Goal: Task Accomplishment & Management: Manage account settings

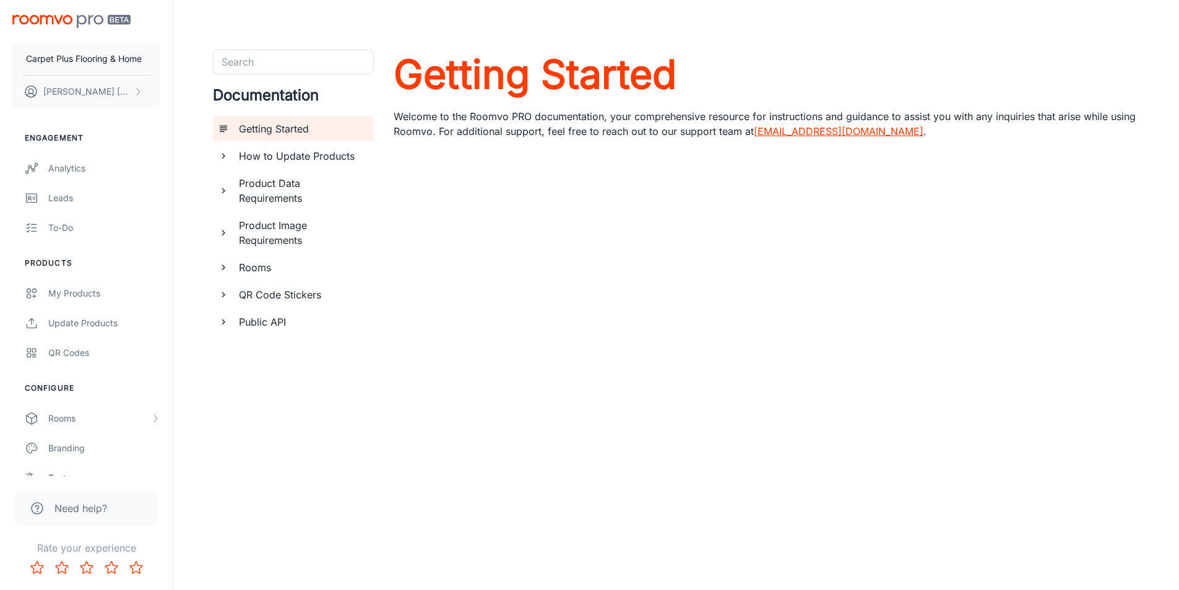
click at [307, 155] on h6 "How to Update Products" at bounding box center [301, 156] width 125 height 15
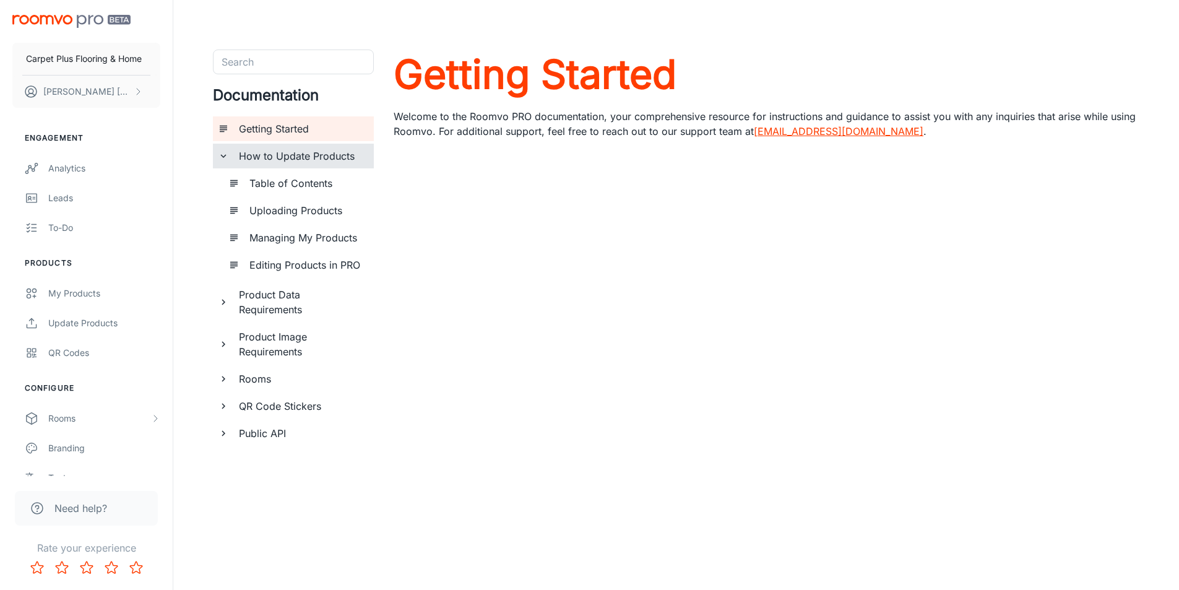
click at [299, 183] on h6 "Table of Contents" at bounding box center [306, 183] width 114 height 15
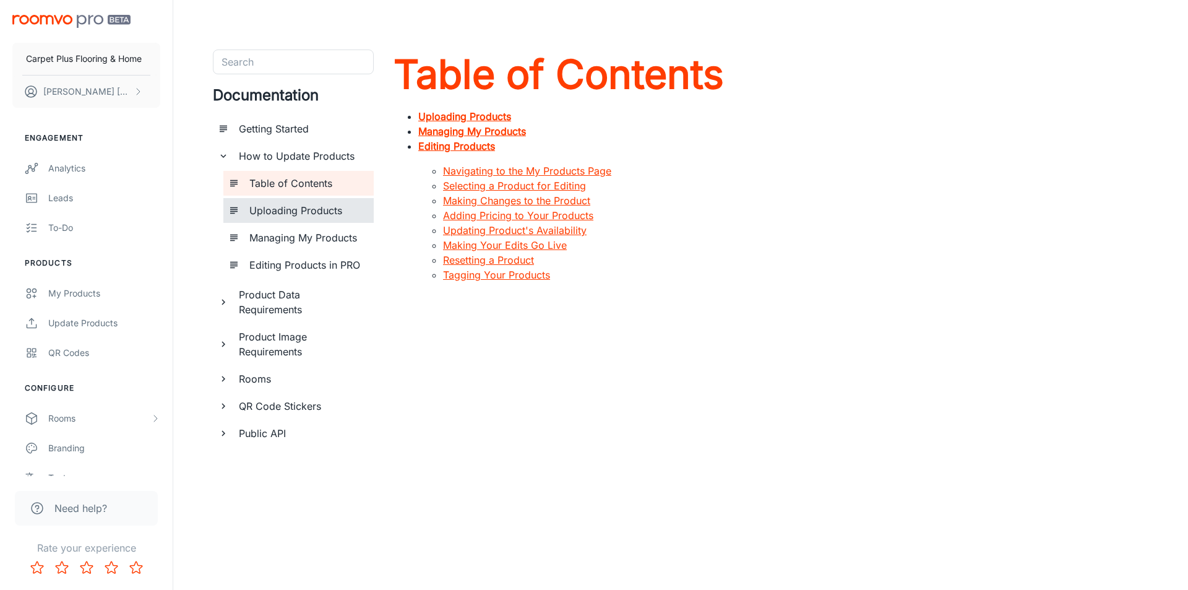
click at [278, 215] on h6 "Uploading Products" at bounding box center [306, 210] width 114 height 15
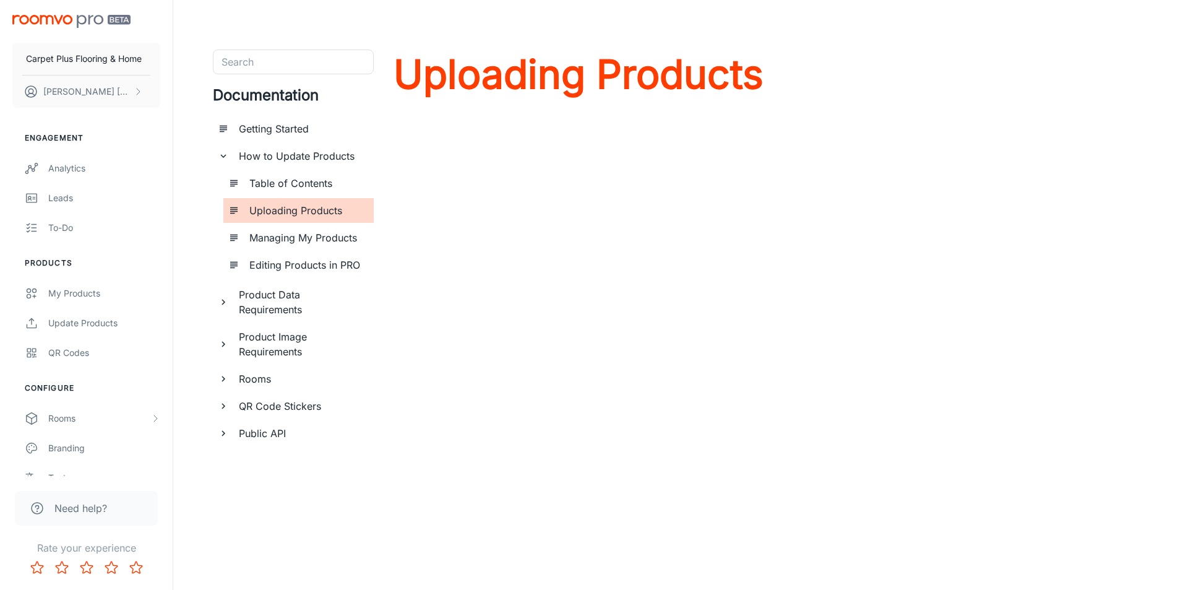
click at [285, 184] on h6 "Table of Contents" at bounding box center [306, 183] width 114 height 15
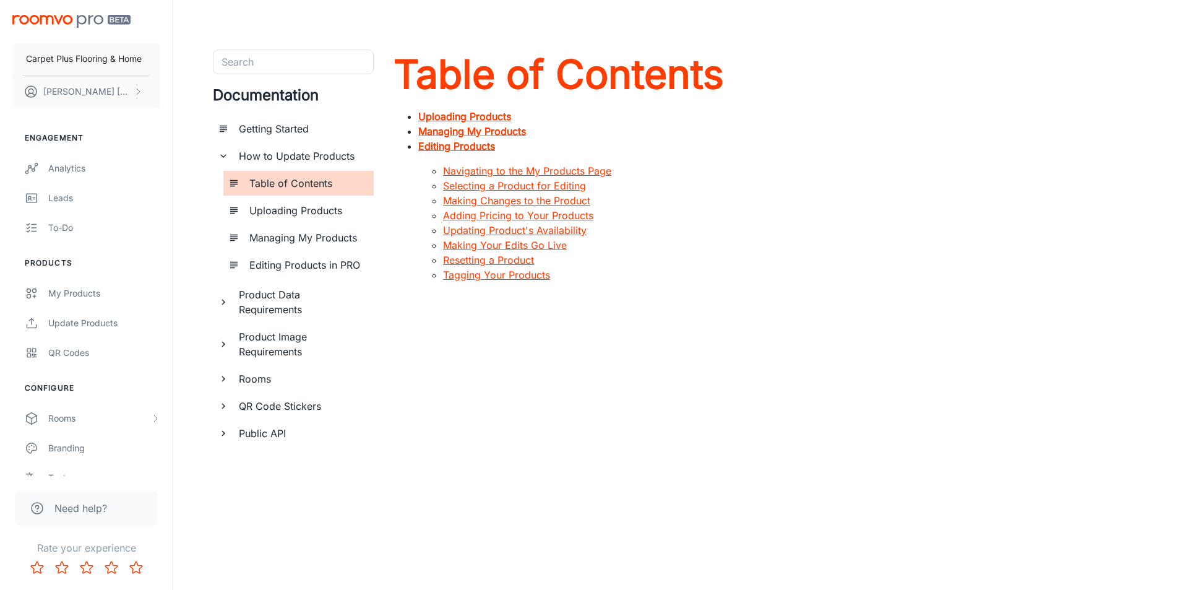
click at [280, 241] on h6 "Managing My Products" at bounding box center [306, 237] width 114 height 15
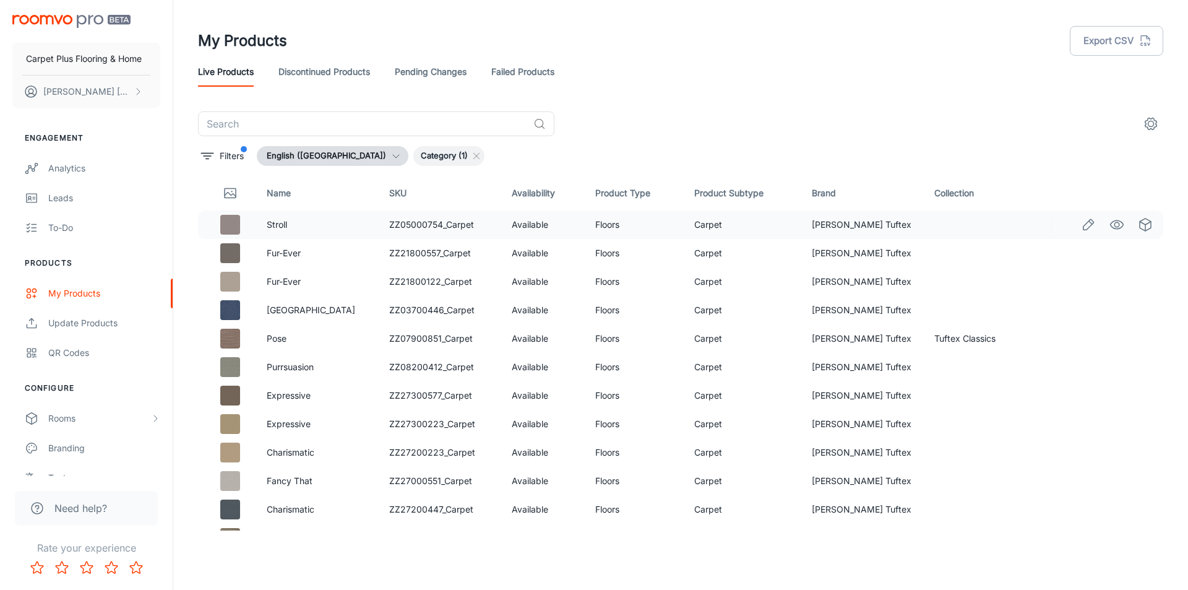
click at [202, 222] on td at bounding box center [227, 224] width 59 height 28
click at [193, 224] on div "​ Filters English ([GEOGRAPHIC_DATA]) Category (1) Name SKU Availability Produc…" at bounding box center [680, 320] width 995 height 419
click at [207, 220] on td at bounding box center [227, 224] width 59 height 28
click at [226, 159] on p "Filters" at bounding box center [232, 156] width 24 height 14
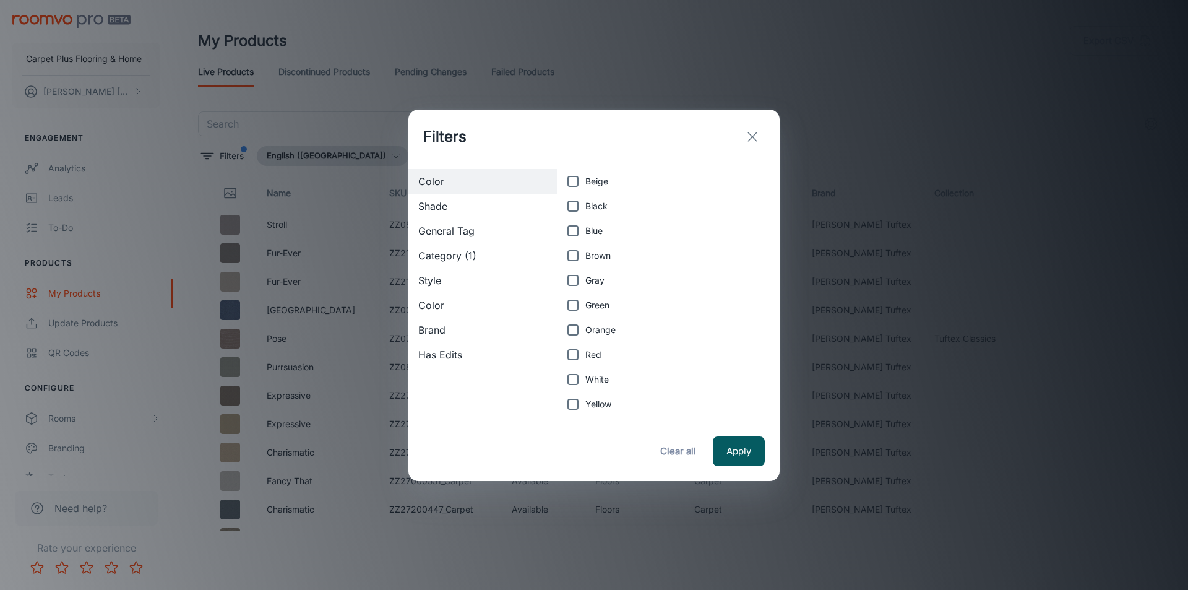
click at [451, 259] on span "Category (1)" at bounding box center [482, 255] width 129 height 15
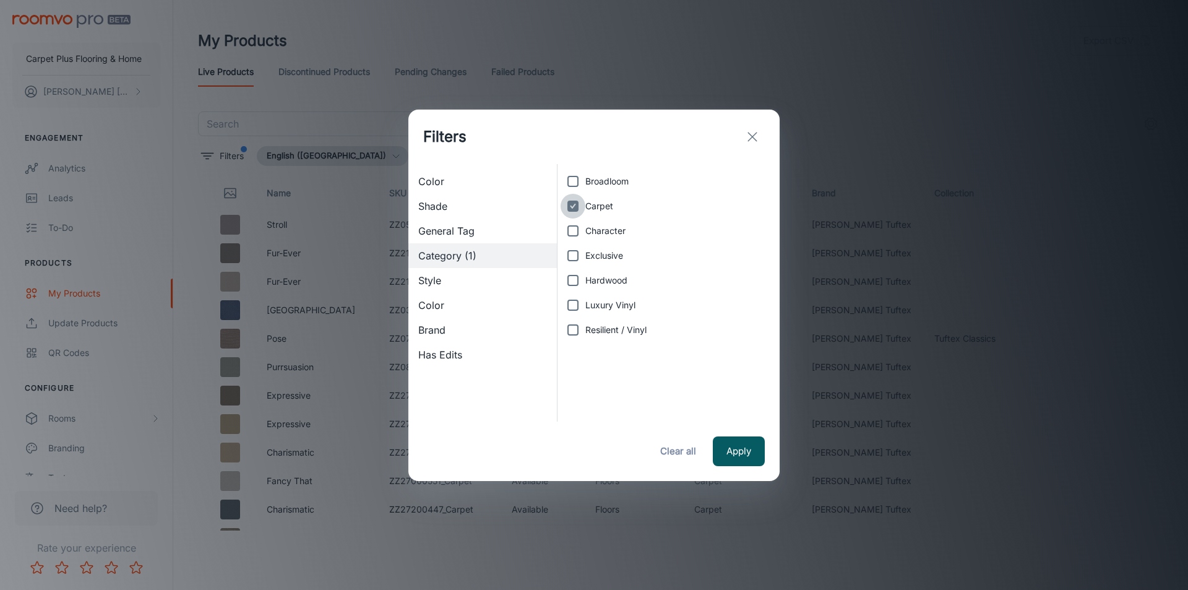
click at [576, 207] on input "Carpet" at bounding box center [573, 206] width 25 height 25
checkbox input "false"
click at [727, 451] on button "Apply" at bounding box center [739, 451] width 52 height 30
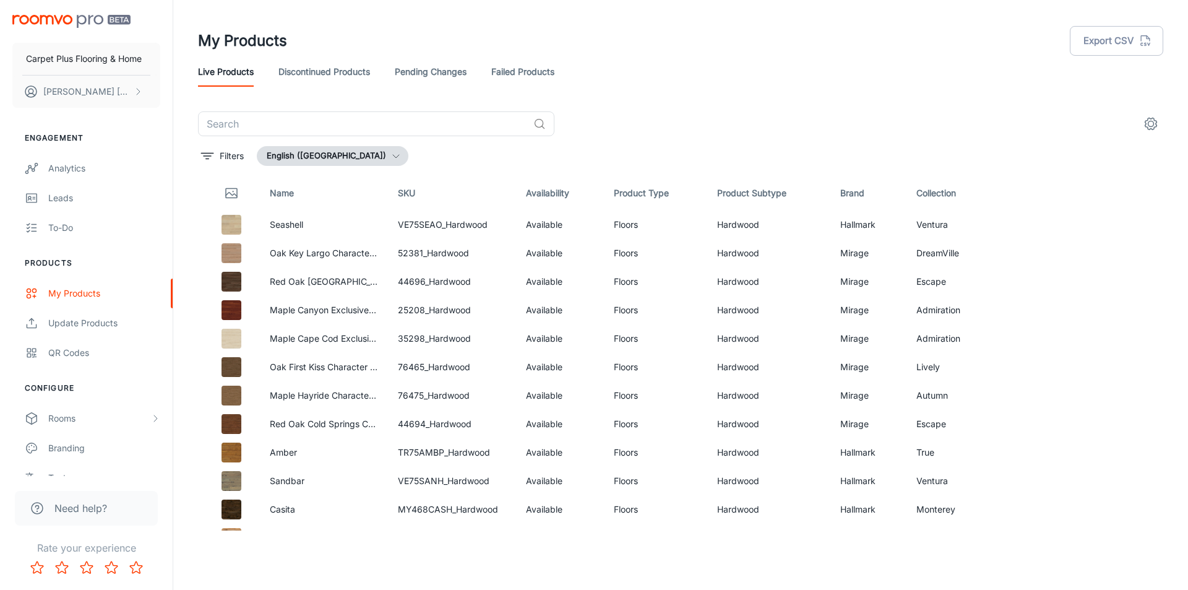
click at [196, 223] on div "​ Filters English ([GEOGRAPHIC_DATA]) Name SKU Availability Product Type Produc…" at bounding box center [680, 320] width 995 height 419
click at [203, 223] on td at bounding box center [229, 224] width 62 height 28
click at [220, 153] on p "Filters" at bounding box center [232, 156] width 24 height 14
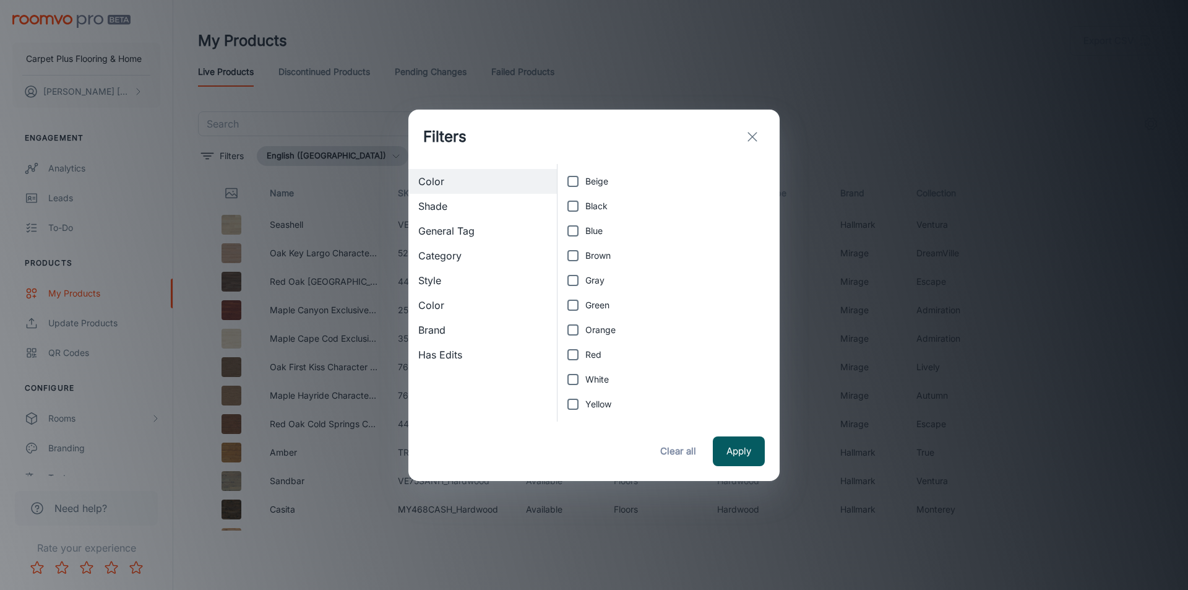
click at [433, 254] on span "Category" at bounding box center [482, 255] width 129 height 15
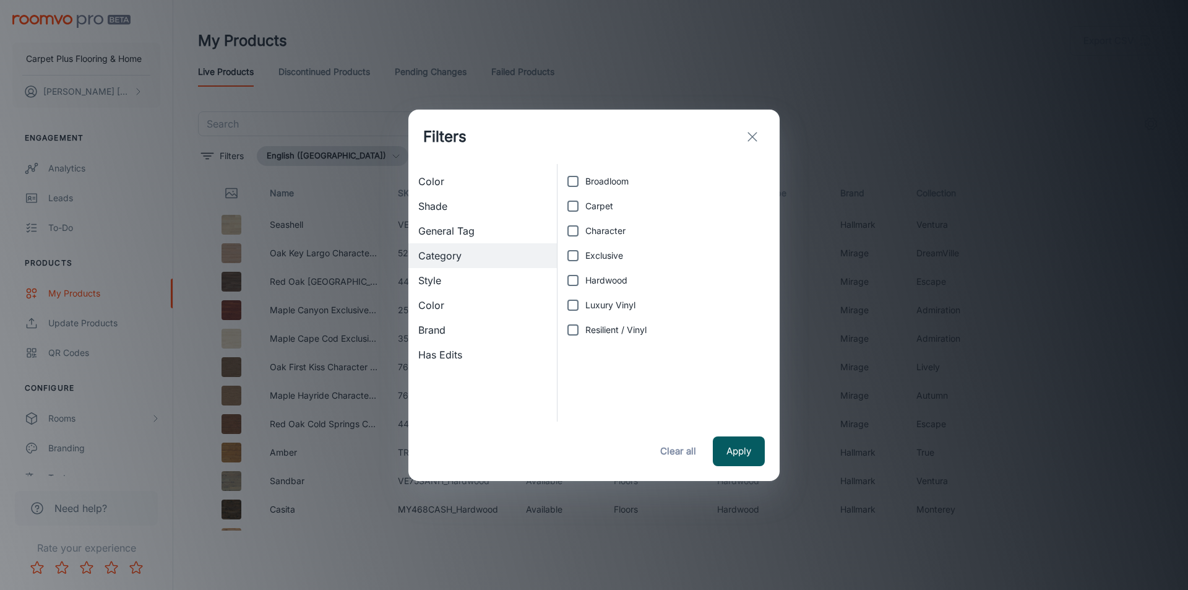
click at [578, 307] on input "Luxury Vinyl" at bounding box center [573, 305] width 25 height 25
checkbox input "true"
click at [744, 455] on button "Apply" at bounding box center [739, 451] width 52 height 30
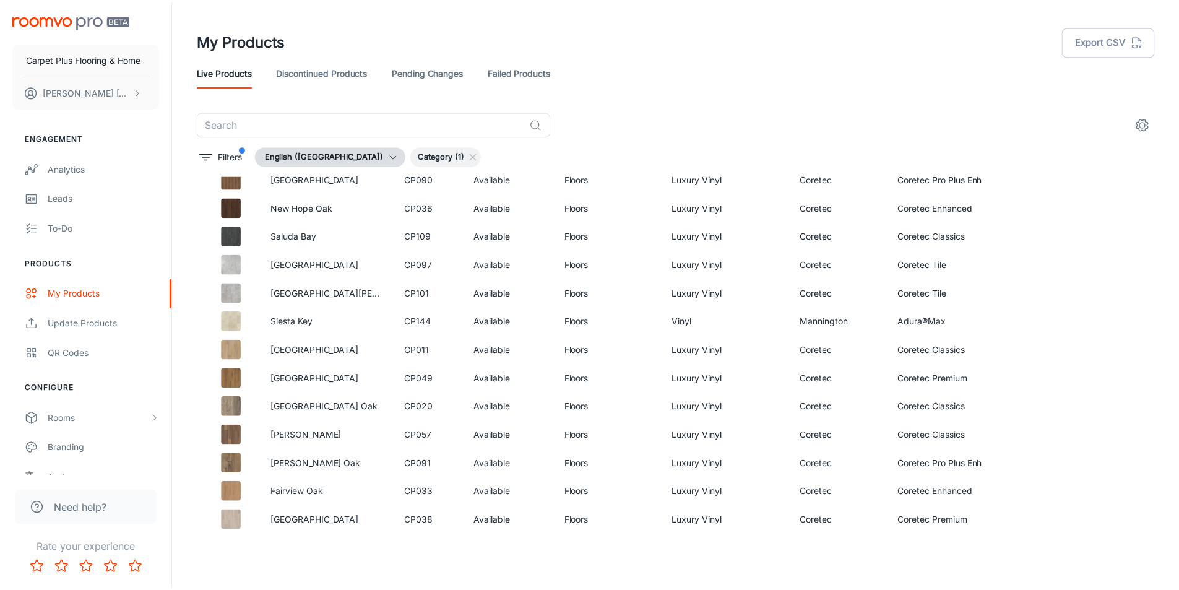
scroll to position [248, 0]
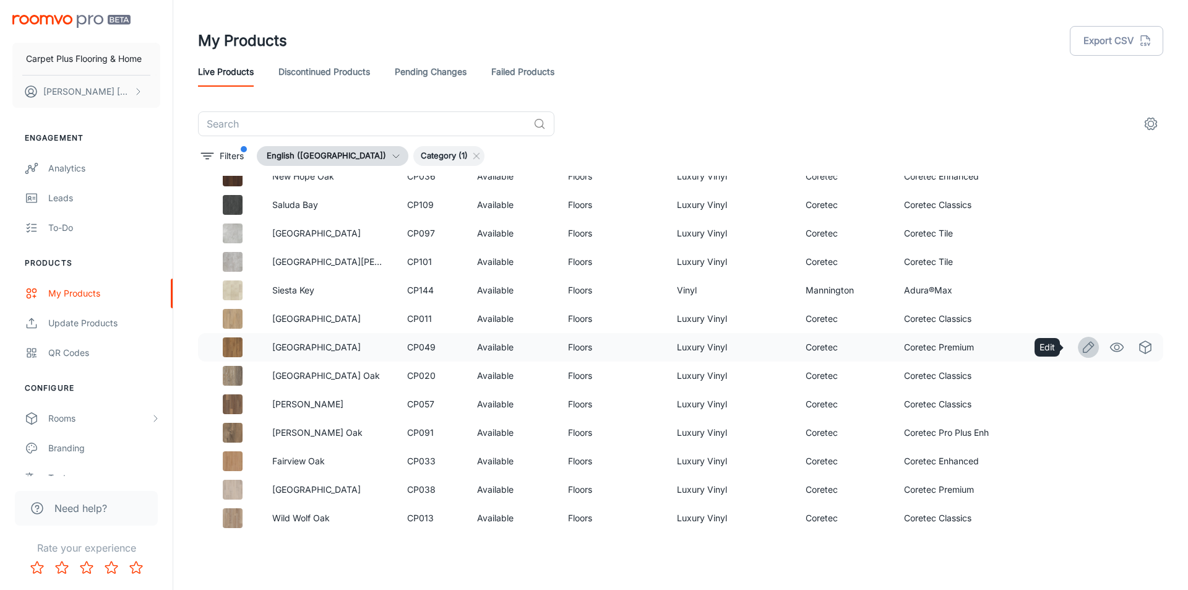
click at [1081, 342] on icon "Edit" at bounding box center [1088, 347] width 15 height 15
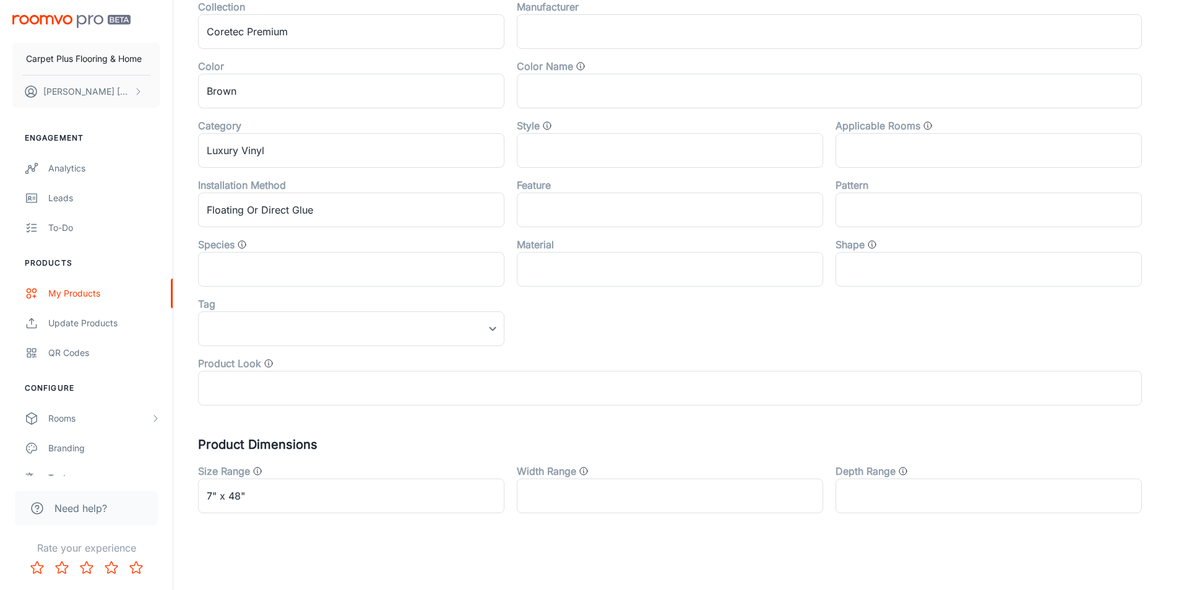
scroll to position [388, 0]
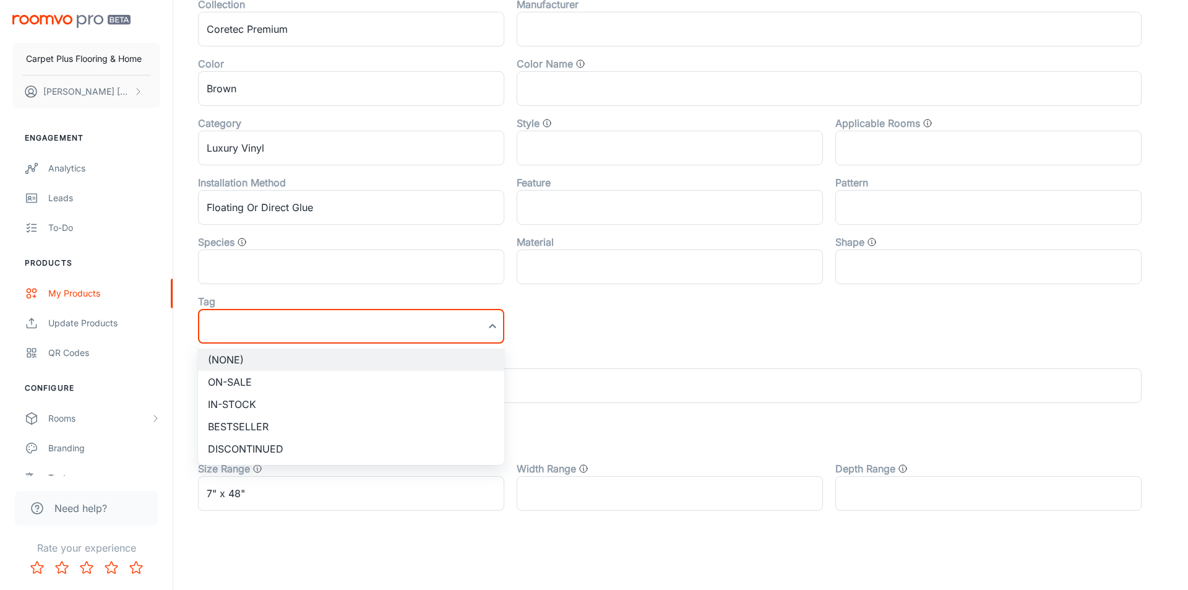
click at [319, 396] on li "In-stock" at bounding box center [351, 404] width 306 height 22
type input "In-stock"
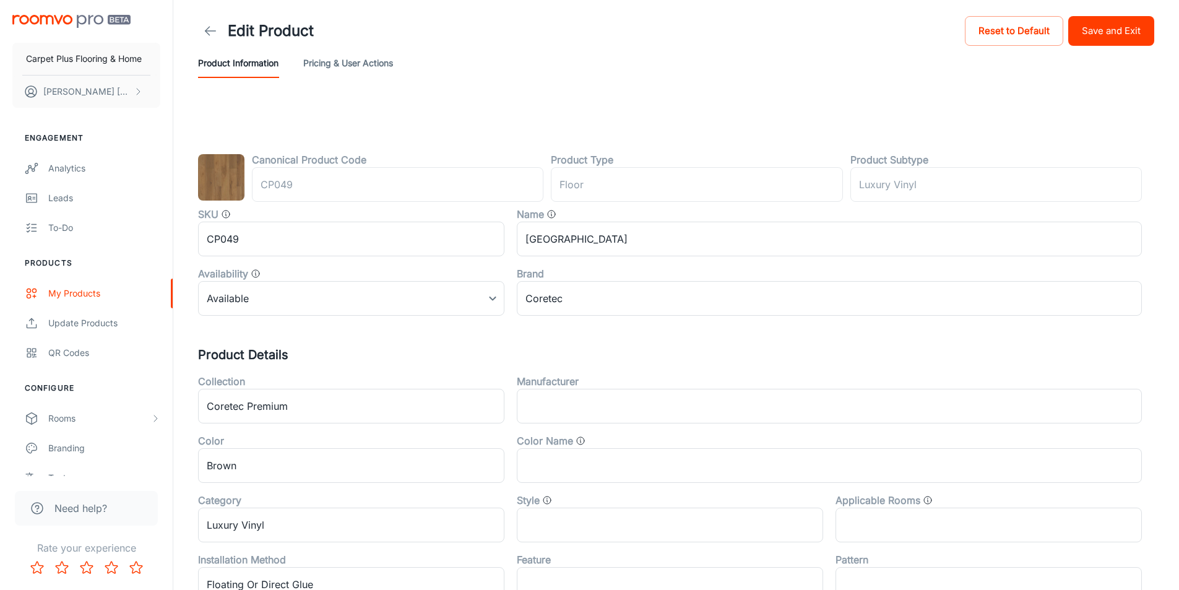
scroll to position [0, 0]
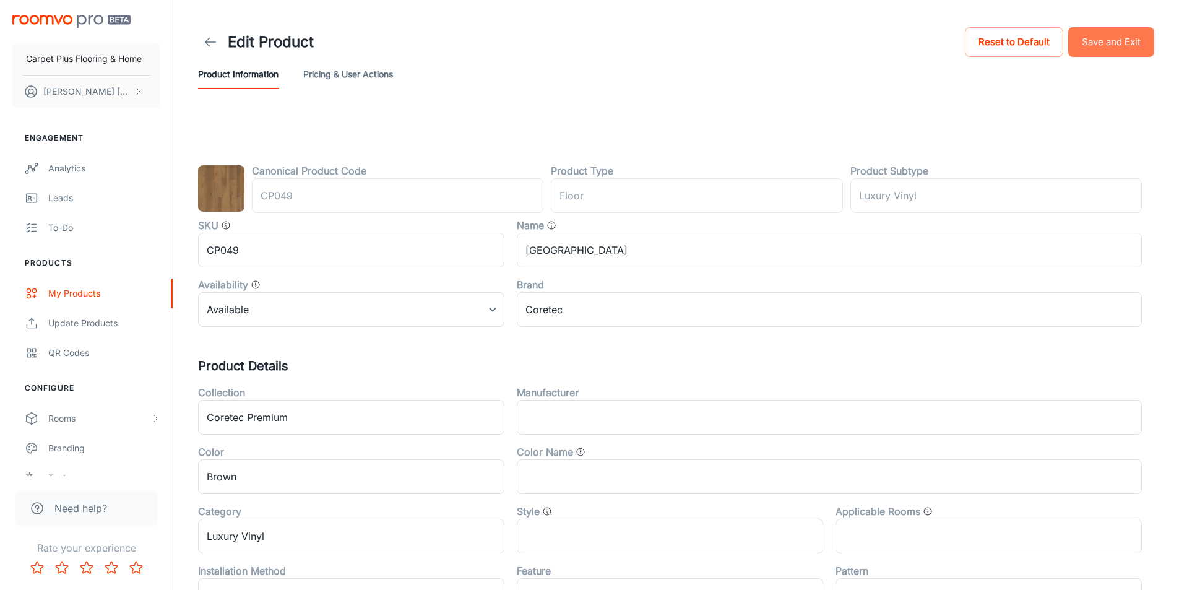
click at [1106, 37] on button "Save and Exit" at bounding box center [1111, 42] width 86 height 30
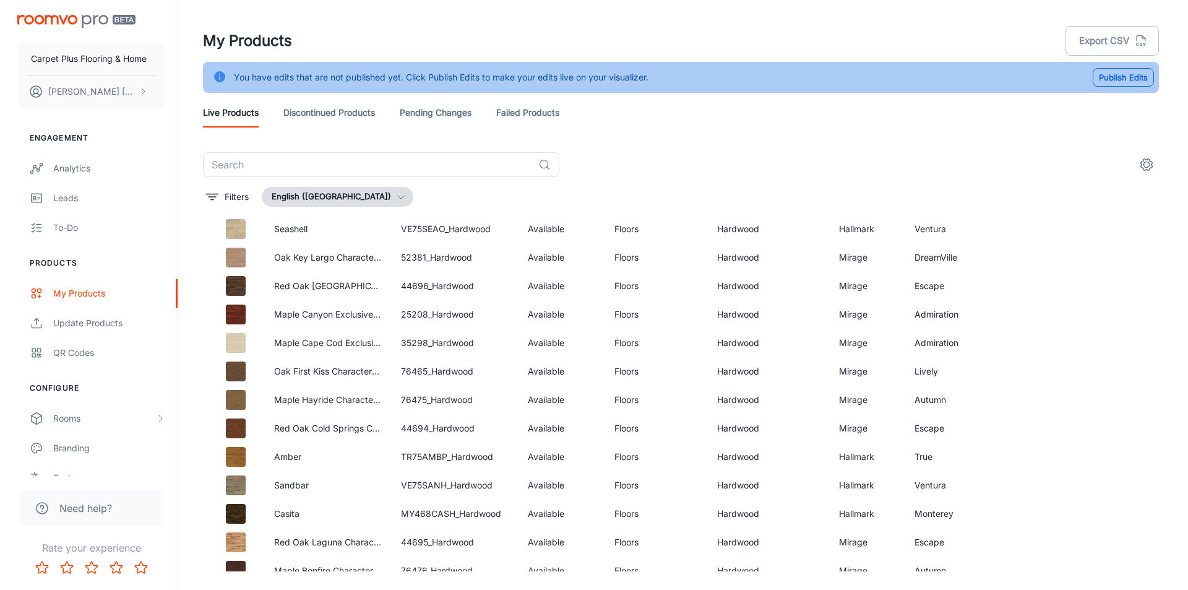
scroll to position [34, 0]
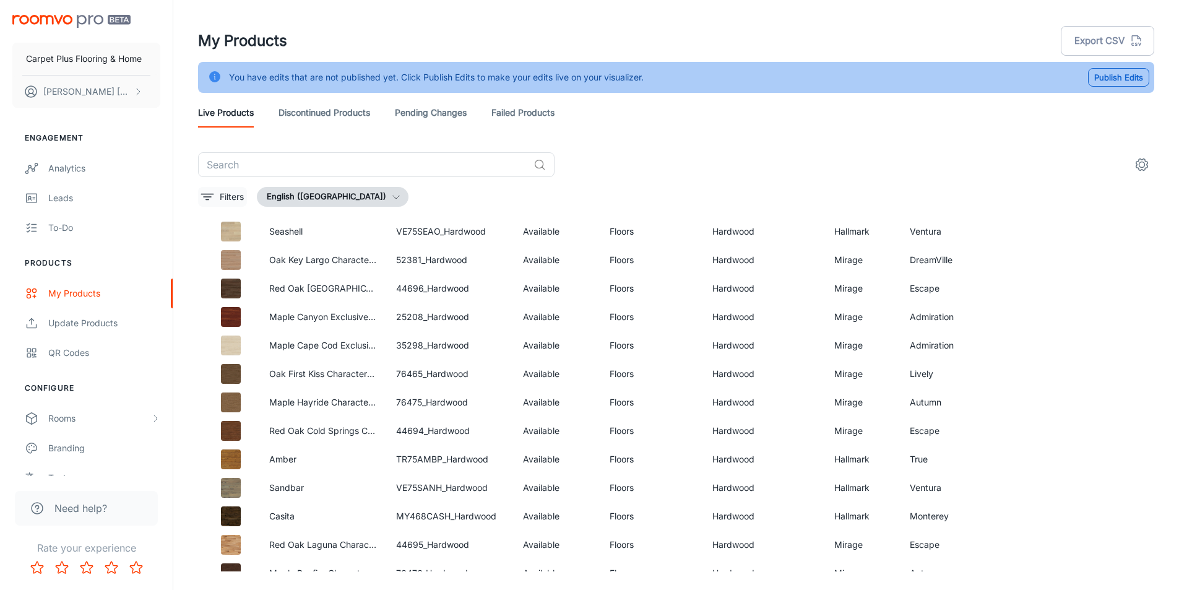
click at [219, 192] on button "Filters" at bounding box center [222, 197] width 49 height 20
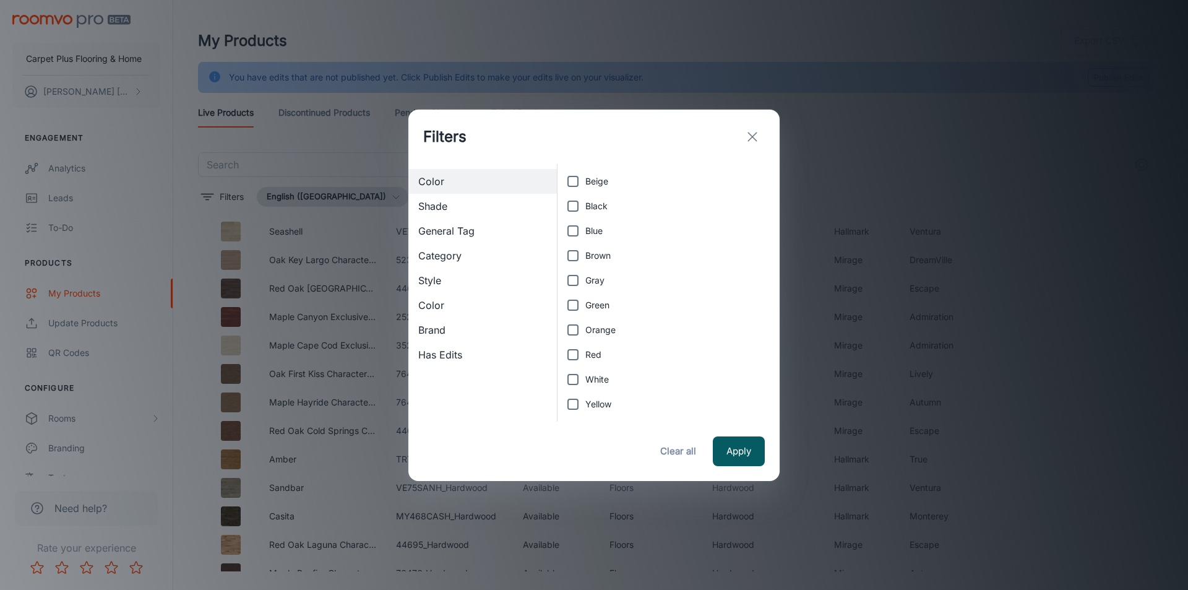
click at [457, 256] on span "Category" at bounding box center [482, 255] width 129 height 15
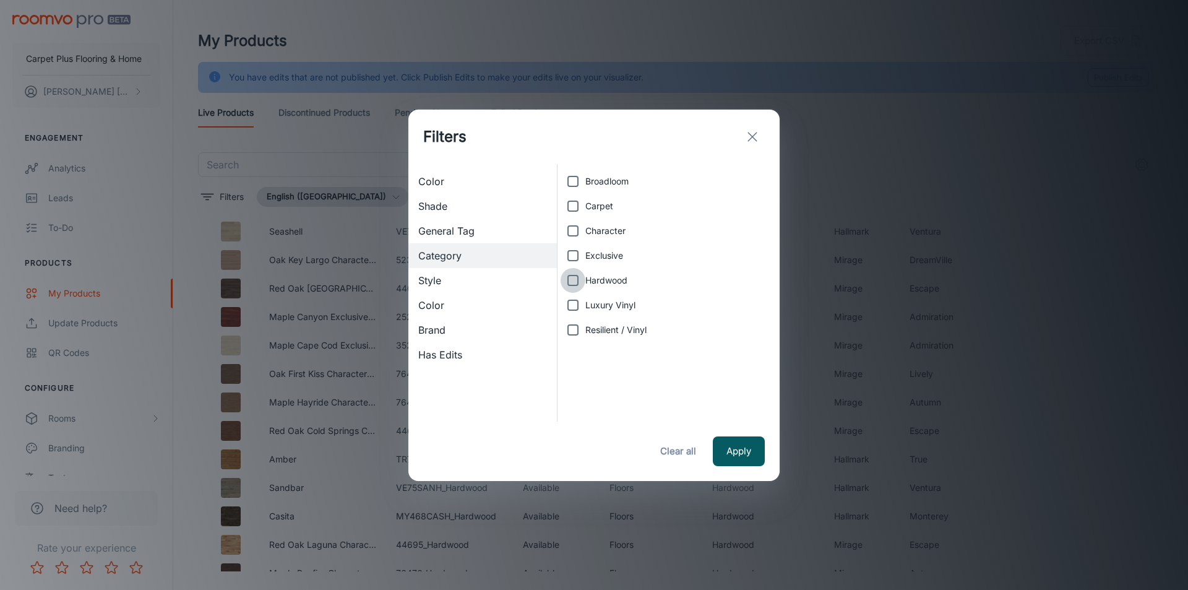
click at [572, 283] on input "Hardwood" at bounding box center [573, 280] width 25 height 25
checkbox input "false"
click at [572, 257] on input "Exclusive" at bounding box center [573, 255] width 25 height 25
checkbox input "true"
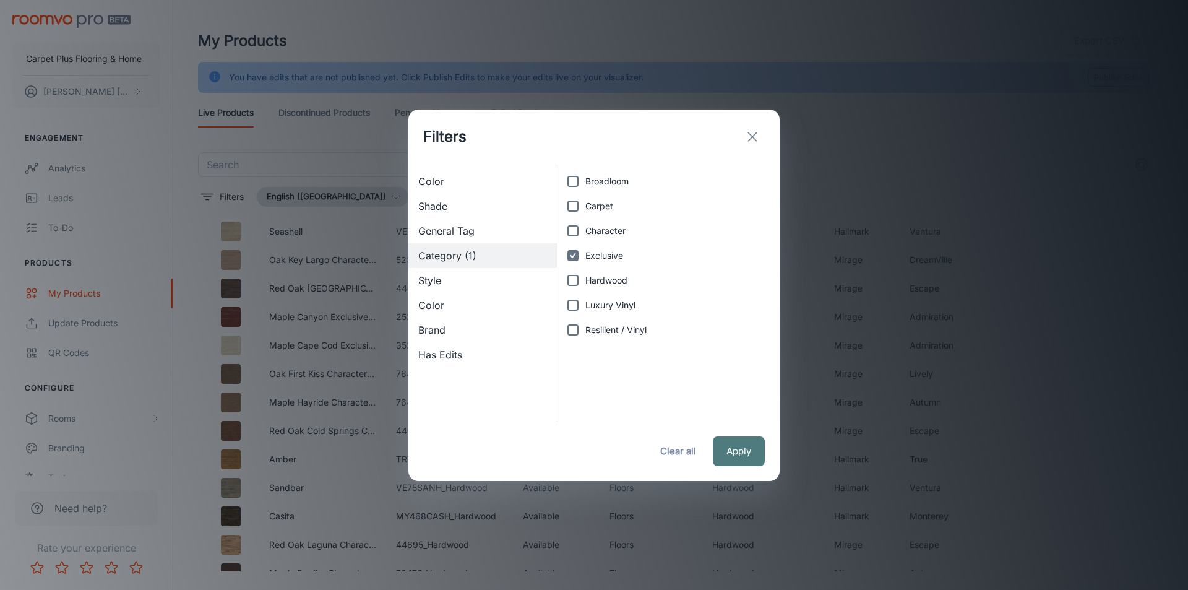
click at [738, 455] on button "Apply" at bounding box center [739, 451] width 52 height 30
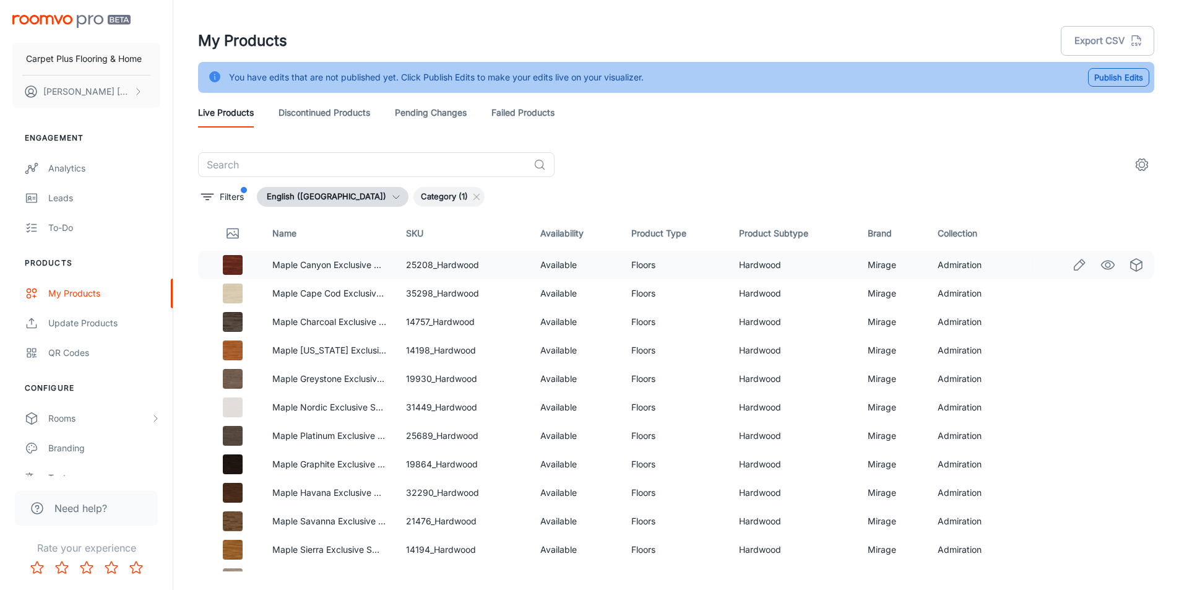
scroll to position [0, 0]
click at [1072, 261] on icon "Edit" at bounding box center [1079, 265] width 15 height 15
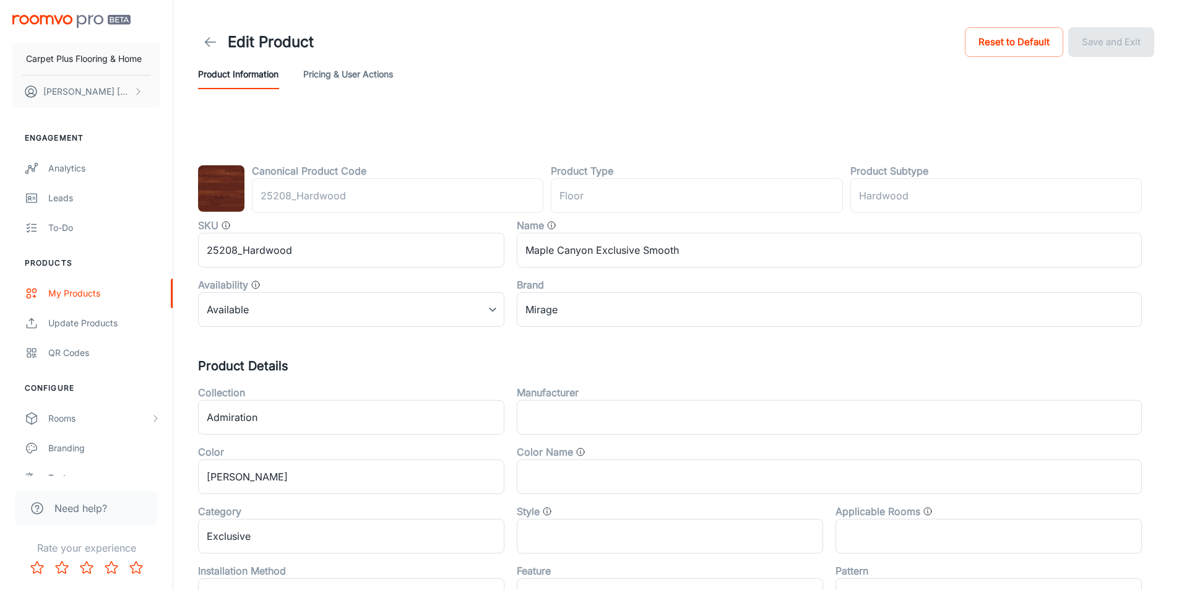
click at [215, 43] on icon at bounding box center [210, 42] width 15 height 15
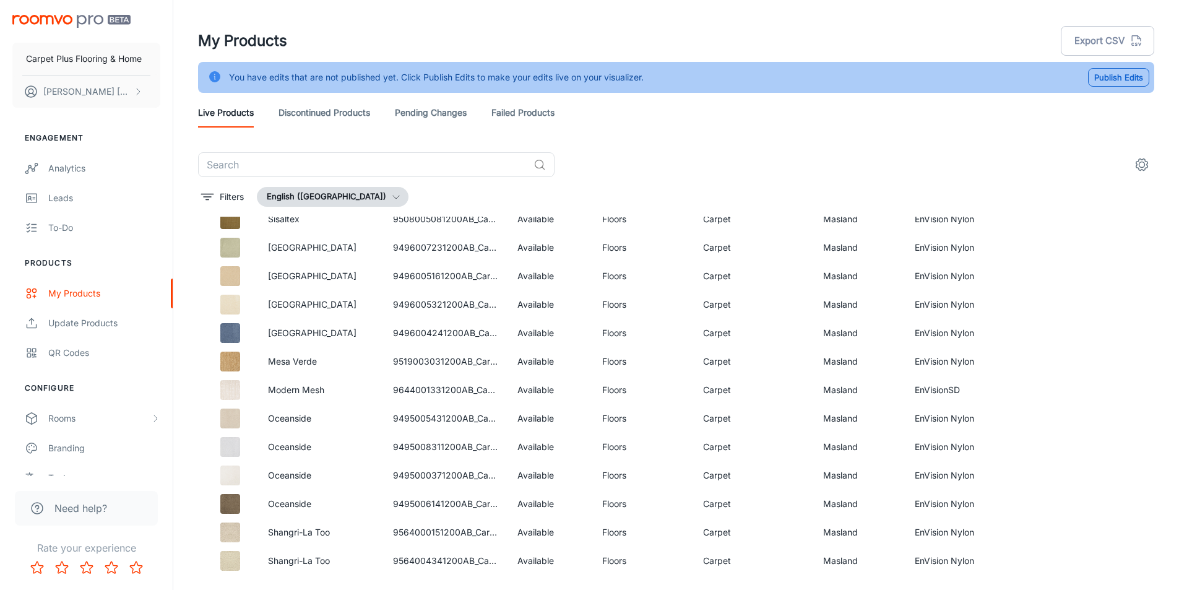
scroll to position [2413, 0]
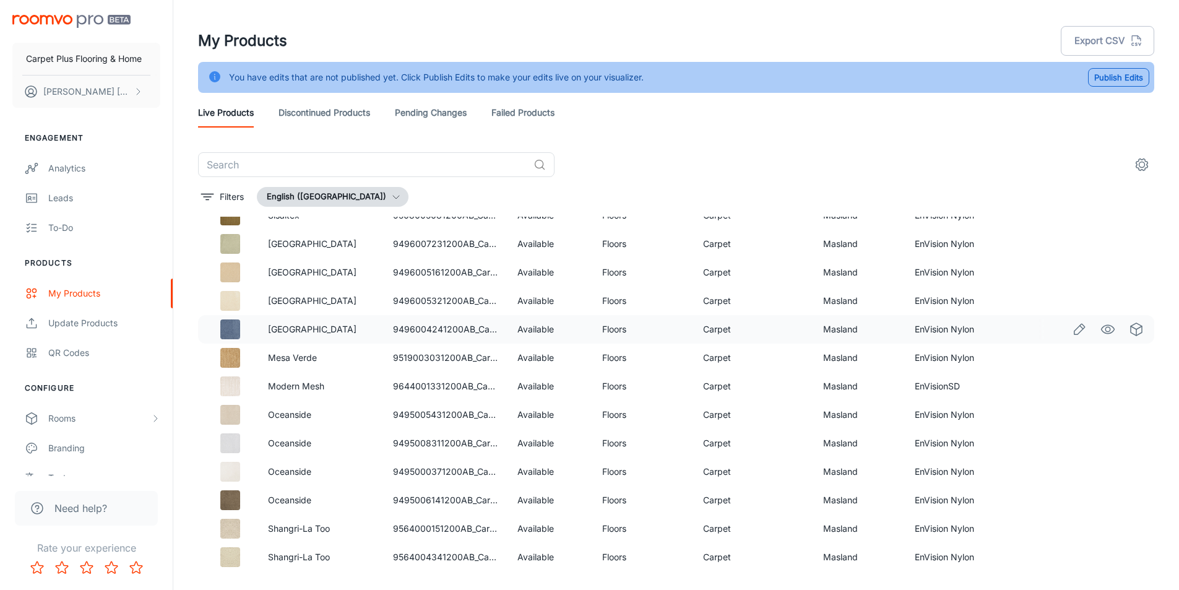
click at [1072, 332] on icon "Edit" at bounding box center [1079, 329] width 15 height 15
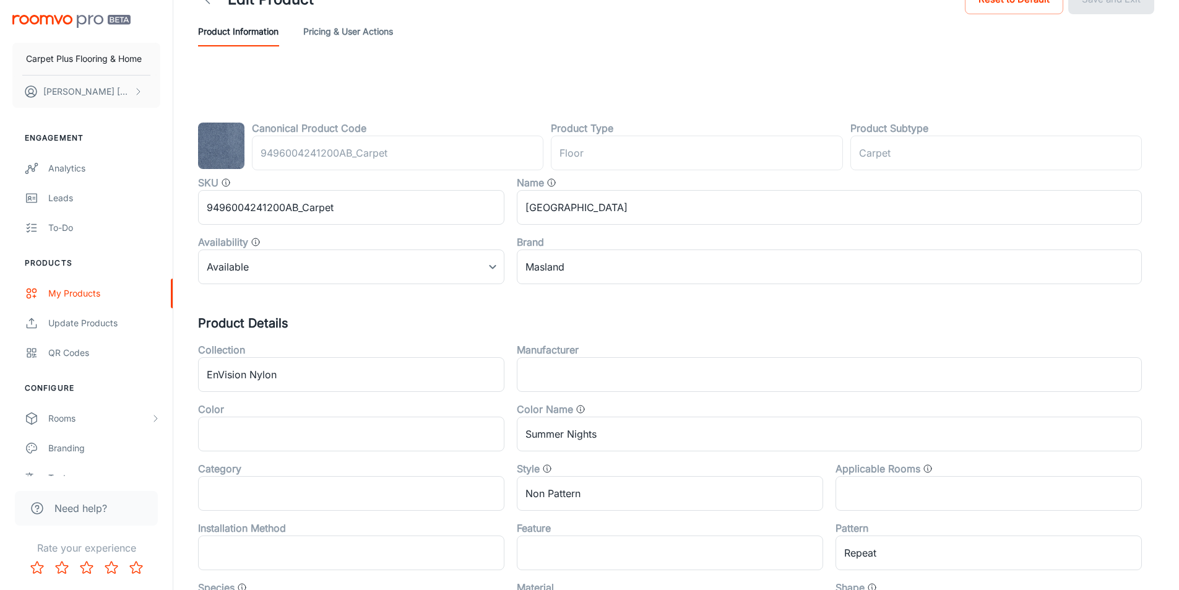
scroll to position [62, 0]
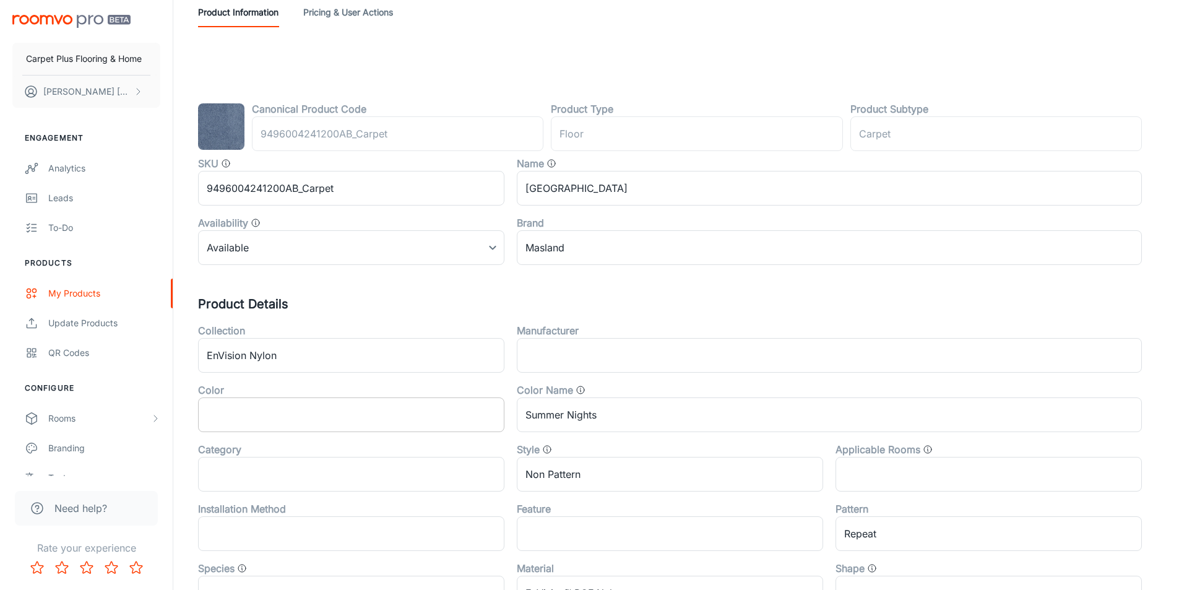
click at [318, 417] on input "text" at bounding box center [351, 414] width 306 height 35
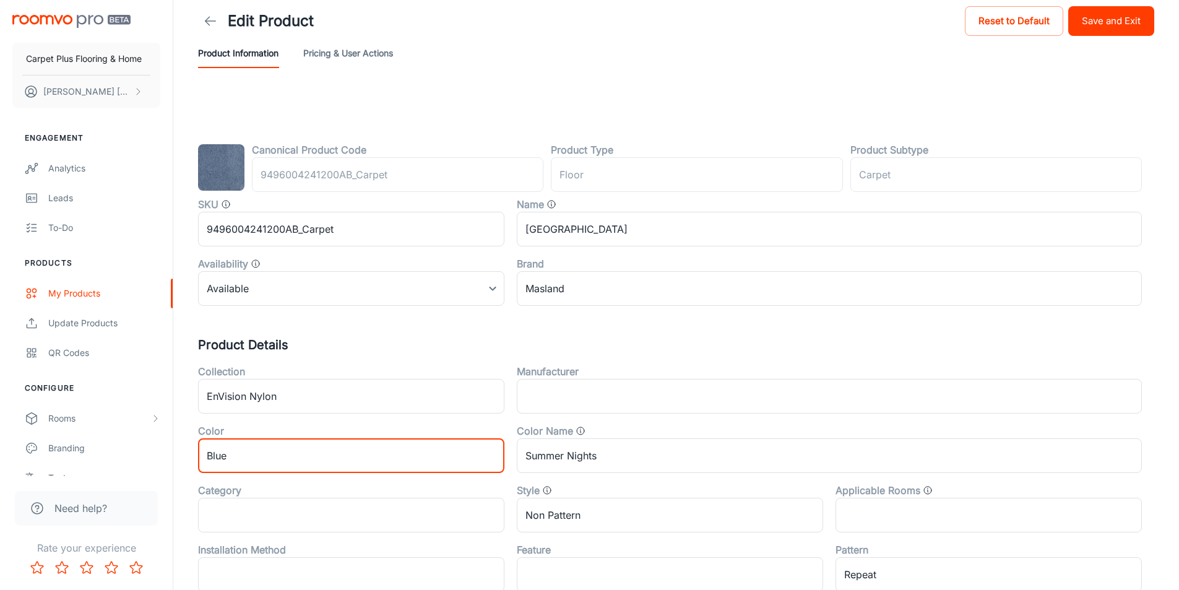
scroll to position [0, 0]
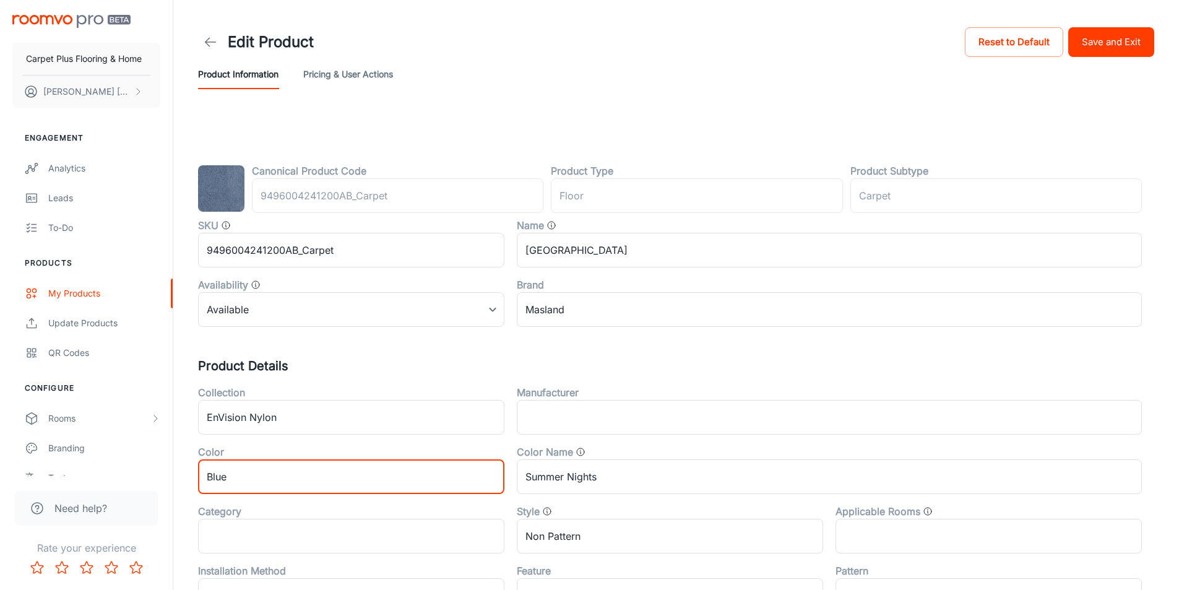
type input "Blue"
click at [1123, 43] on button "Save and Exit" at bounding box center [1111, 42] width 86 height 30
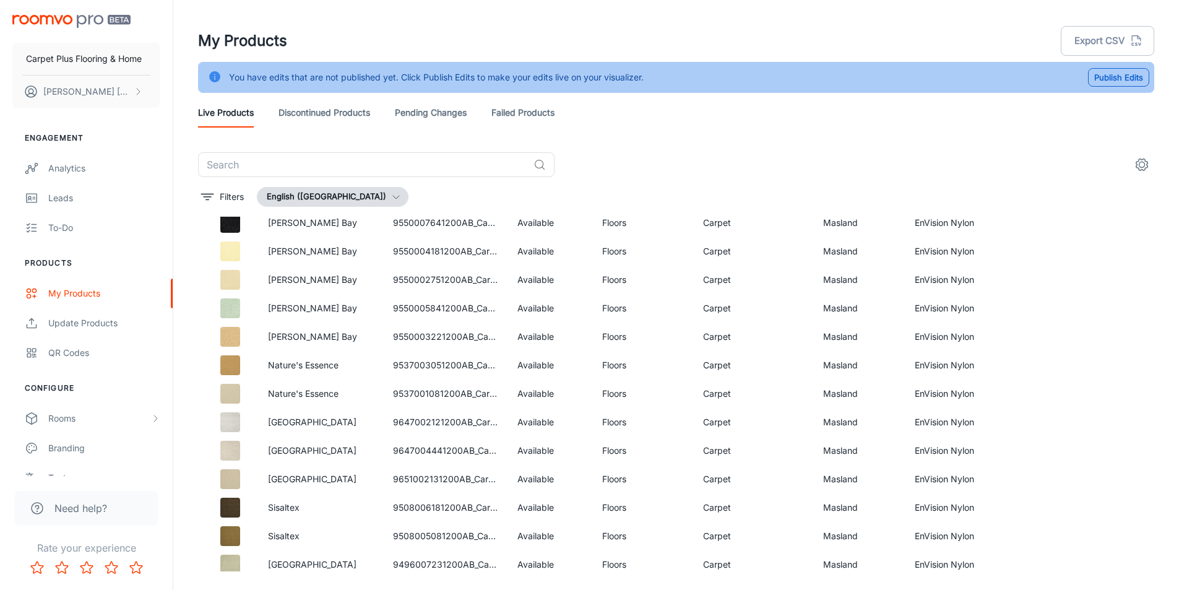
scroll to position [2104, 0]
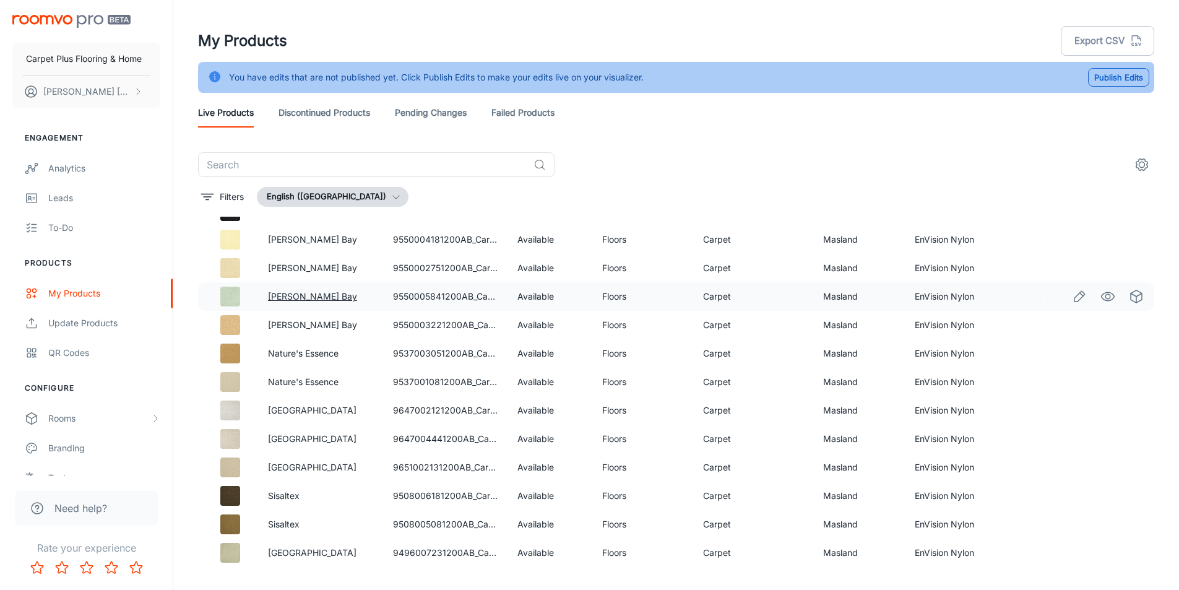
click at [281, 293] on link "[PERSON_NAME] Bay" at bounding box center [312, 296] width 89 height 11
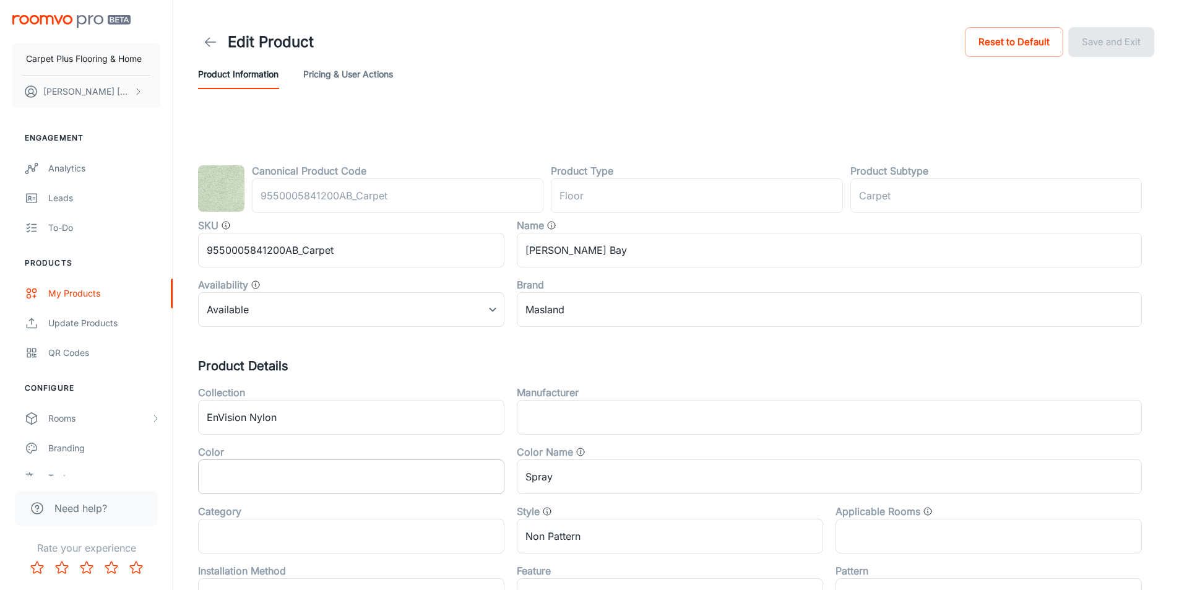
click at [254, 480] on input "text" at bounding box center [351, 476] width 306 height 35
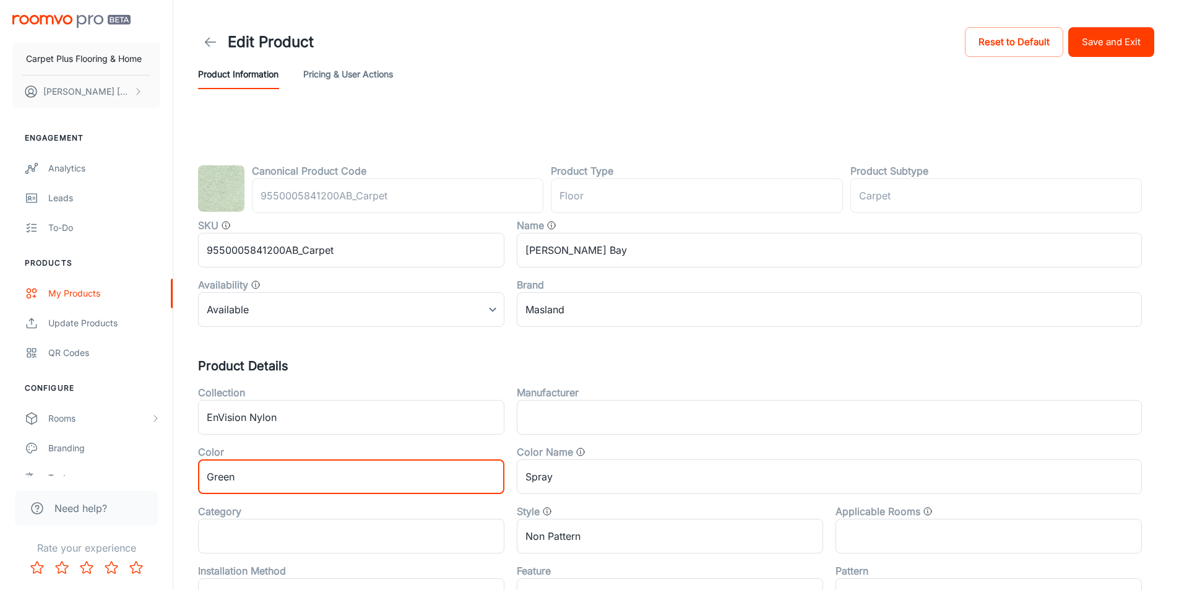
type input "Green"
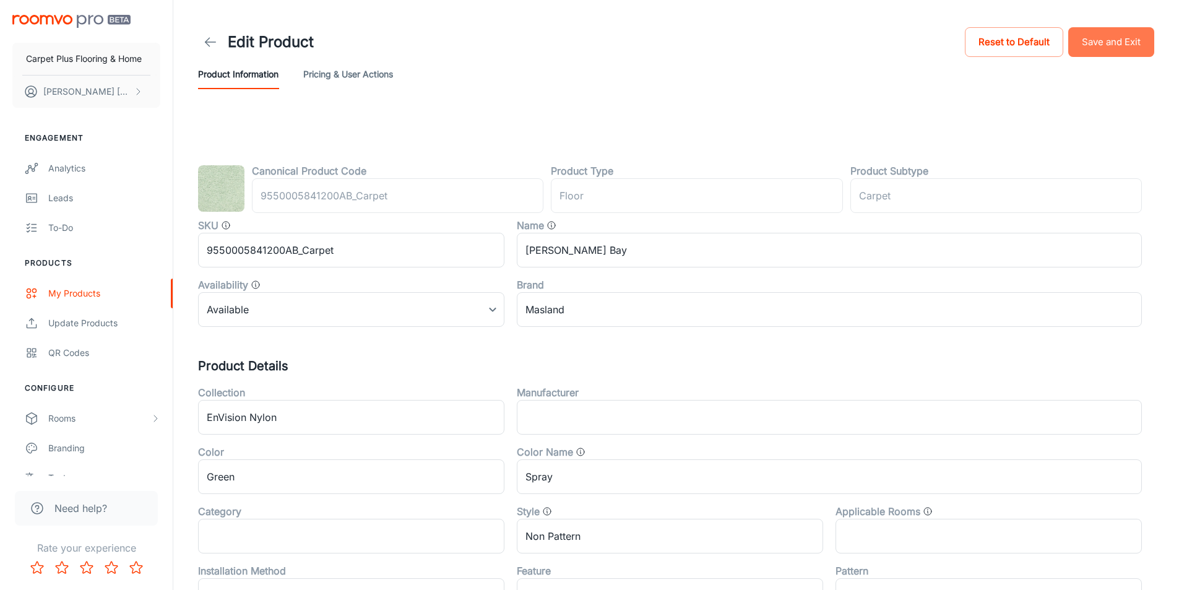
click at [1080, 34] on button "Save and Exit" at bounding box center [1111, 42] width 86 height 30
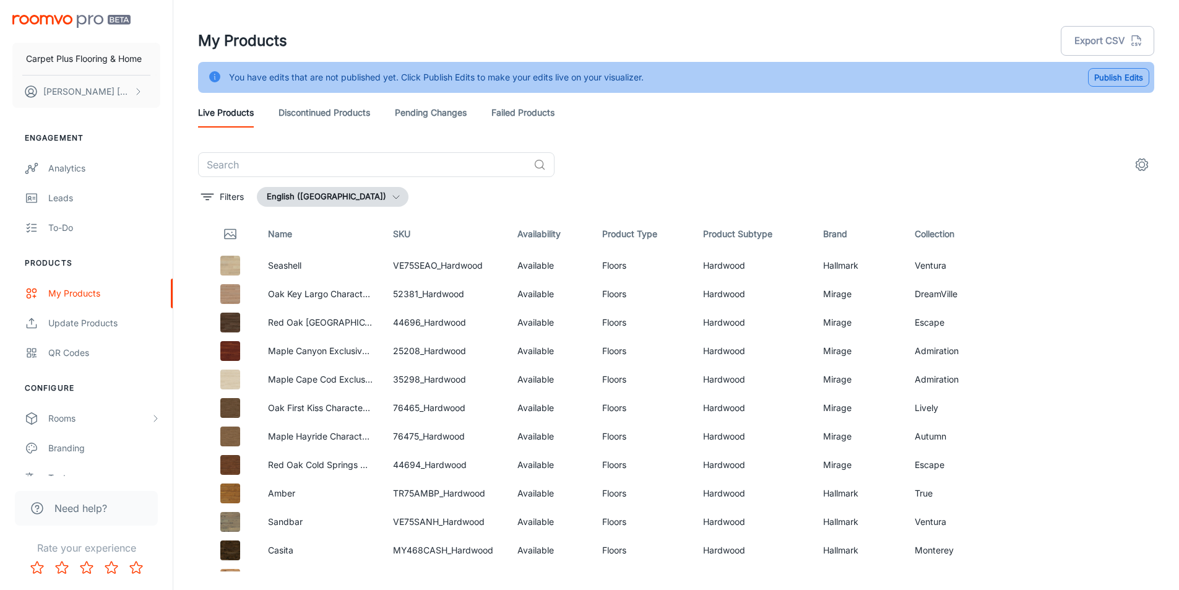
click at [1117, 76] on button "Publish Edits" at bounding box center [1118, 77] width 61 height 19
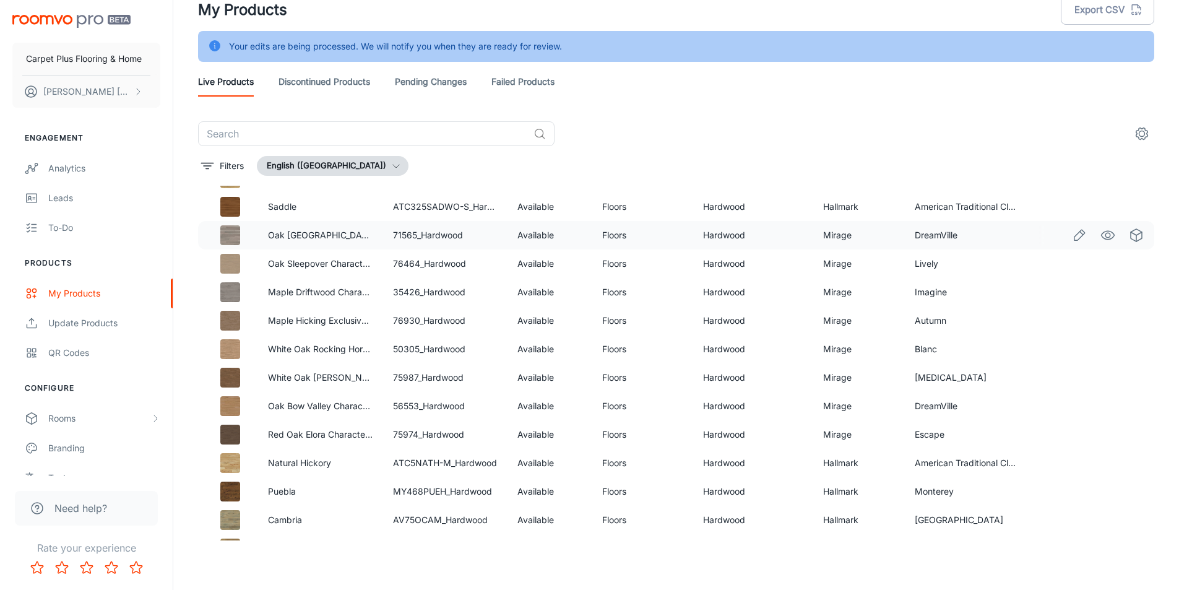
scroll to position [2413, 0]
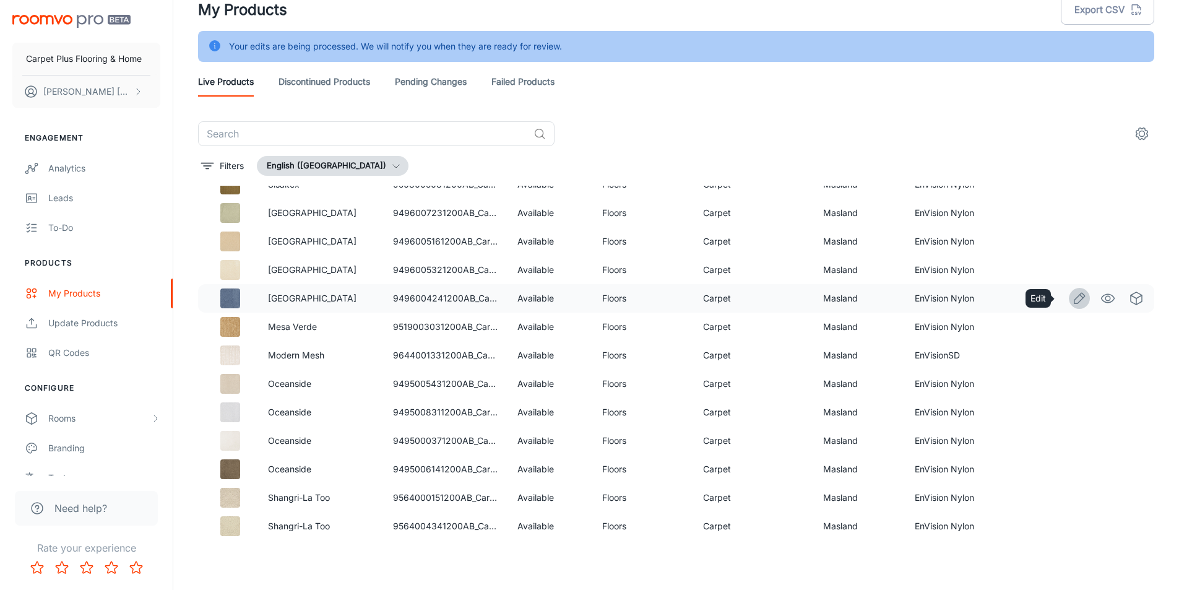
click at [1072, 295] on icon "Edit" at bounding box center [1079, 298] width 15 height 15
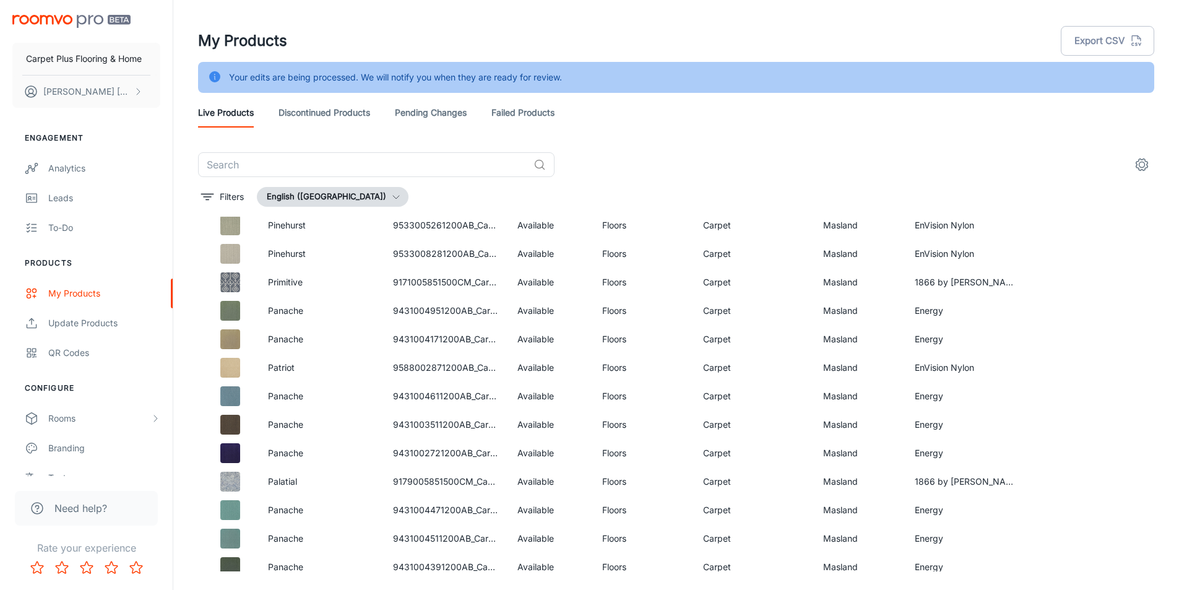
scroll to position [3324, 0]
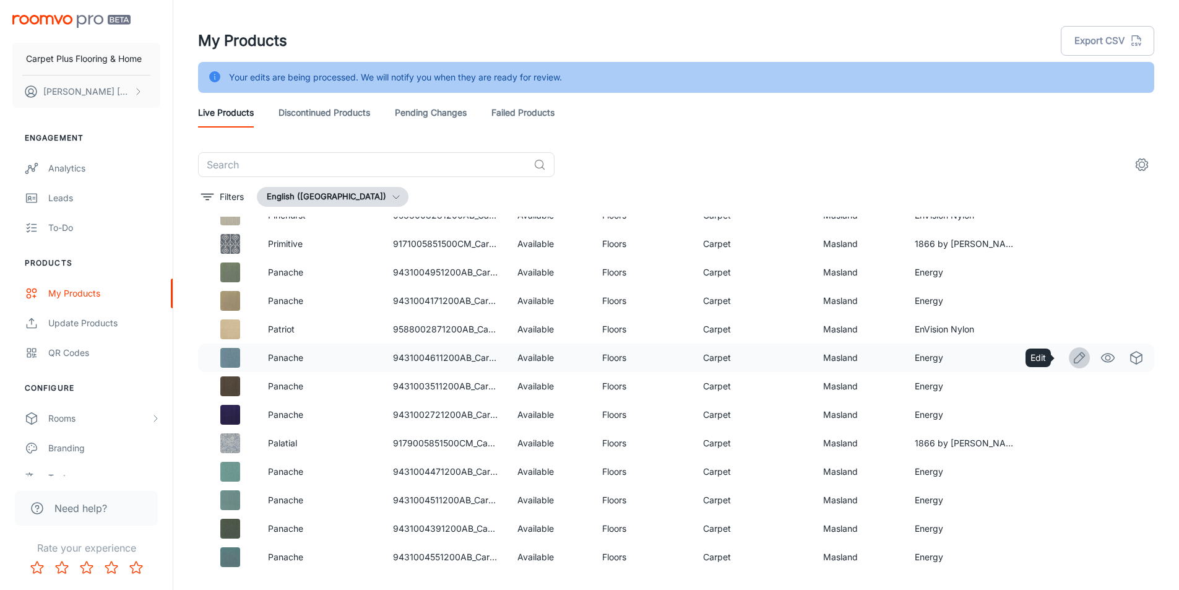
click at [1072, 354] on icon "Edit" at bounding box center [1079, 357] width 15 height 15
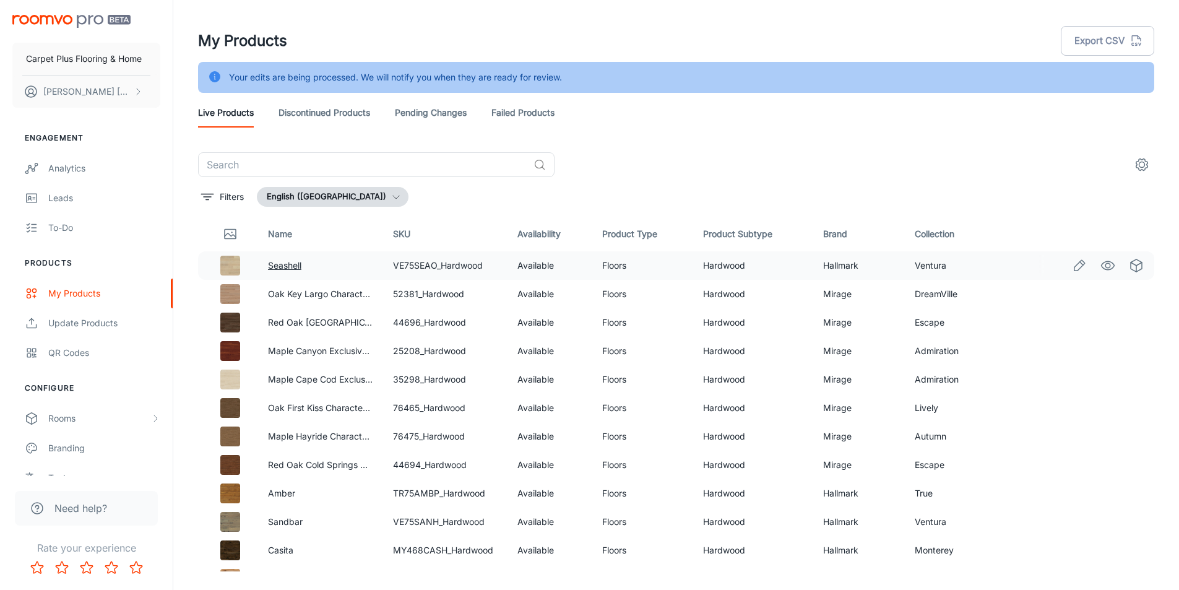
click at [285, 266] on link "Seashell" at bounding box center [284, 265] width 33 height 11
click at [355, 116] on link "Discontinued Products" at bounding box center [324, 113] width 92 height 30
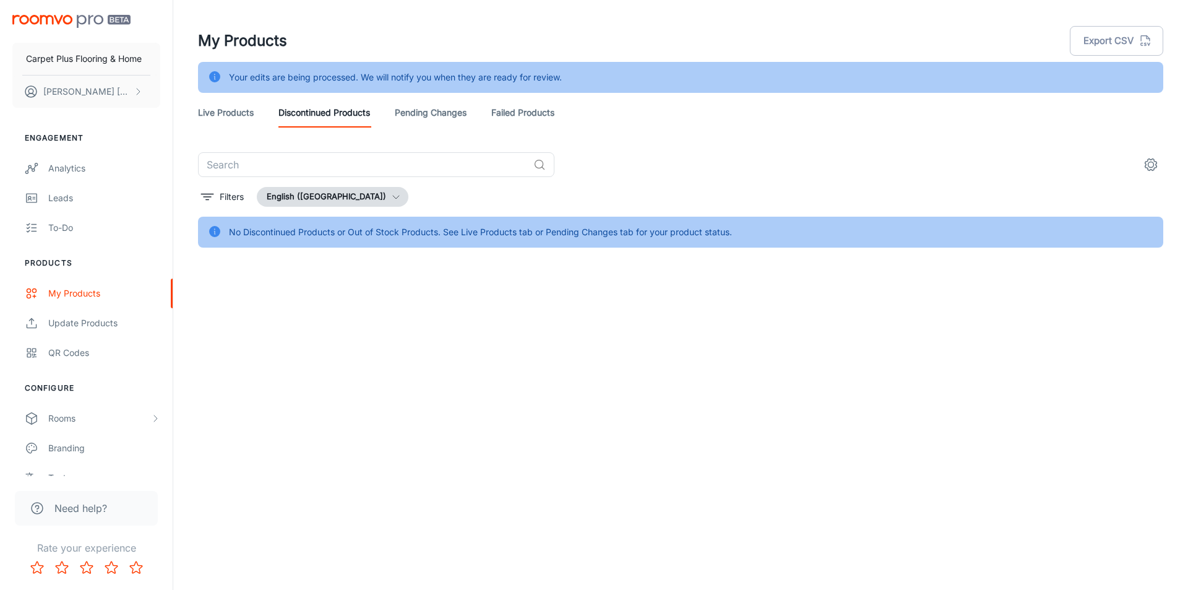
click at [236, 112] on link "Live Products" at bounding box center [226, 113] width 56 height 30
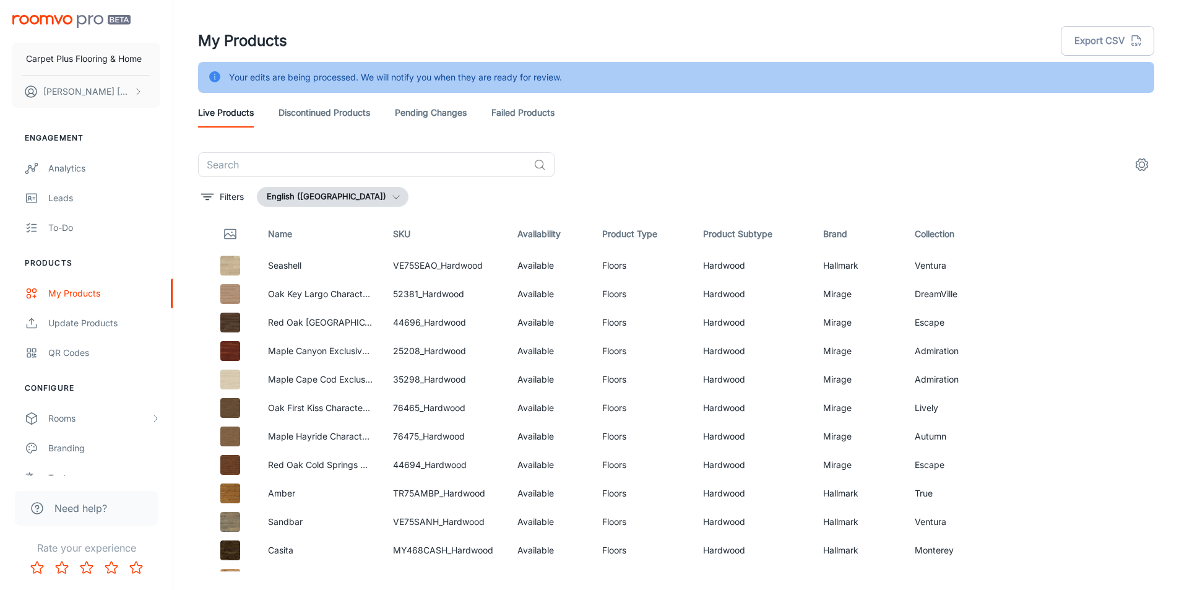
click at [451, 110] on link "Pending Changes" at bounding box center [431, 113] width 72 height 30
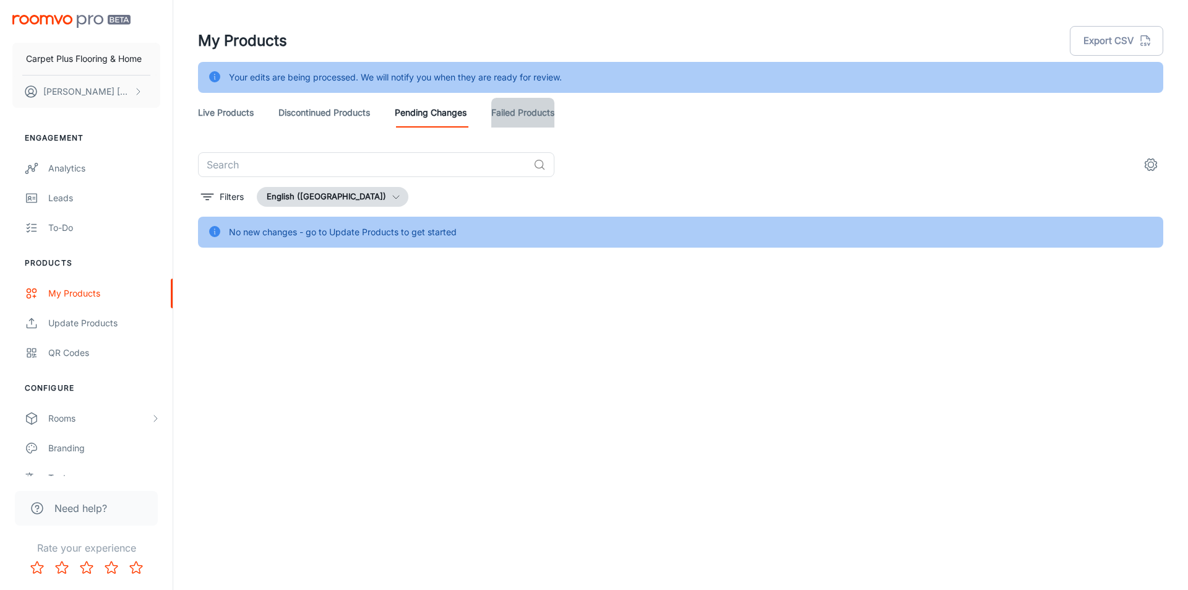
click at [536, 110] on link "Failed Products" at bounding box center [522, 113] width 63 height 30
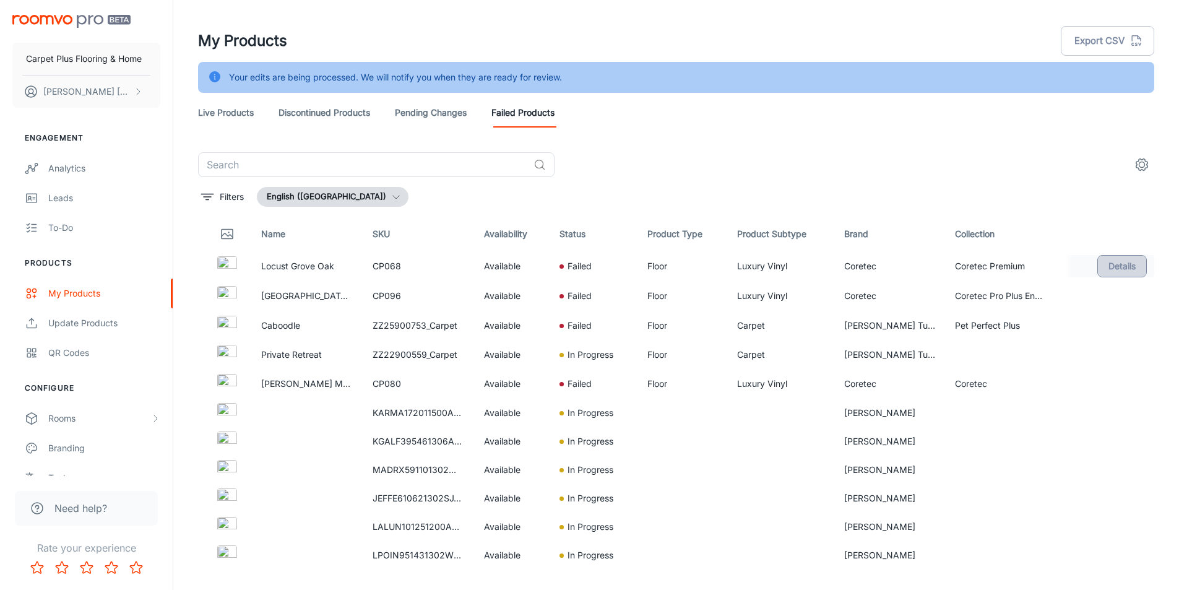
click at [1108, 263] on button "Details" at bounding box center [1122, 266] width 50 height 22
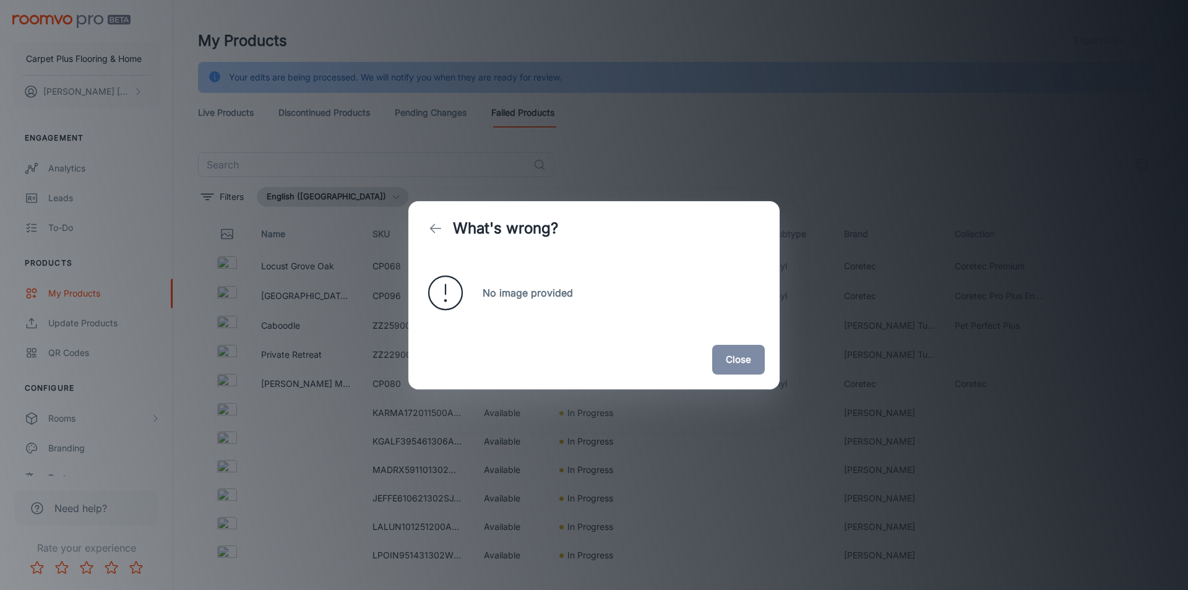
click at [1024, 266] on div "What's wrong? No image provided Close" at bounding box center [594, 295] width 1188 height 590
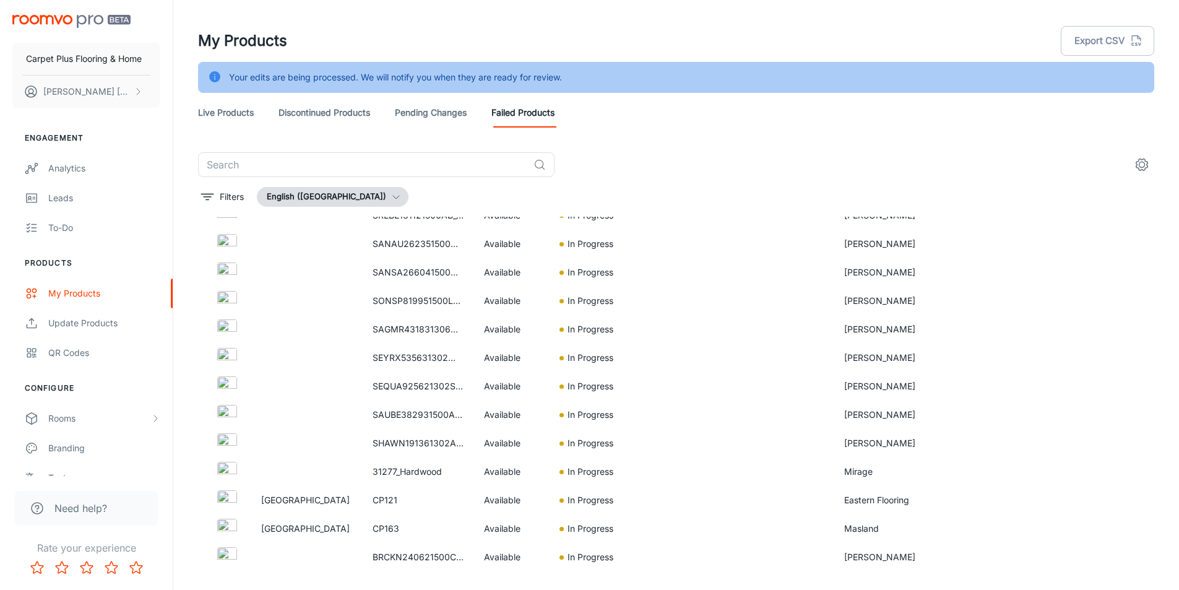
scroll to position [2623, 0]
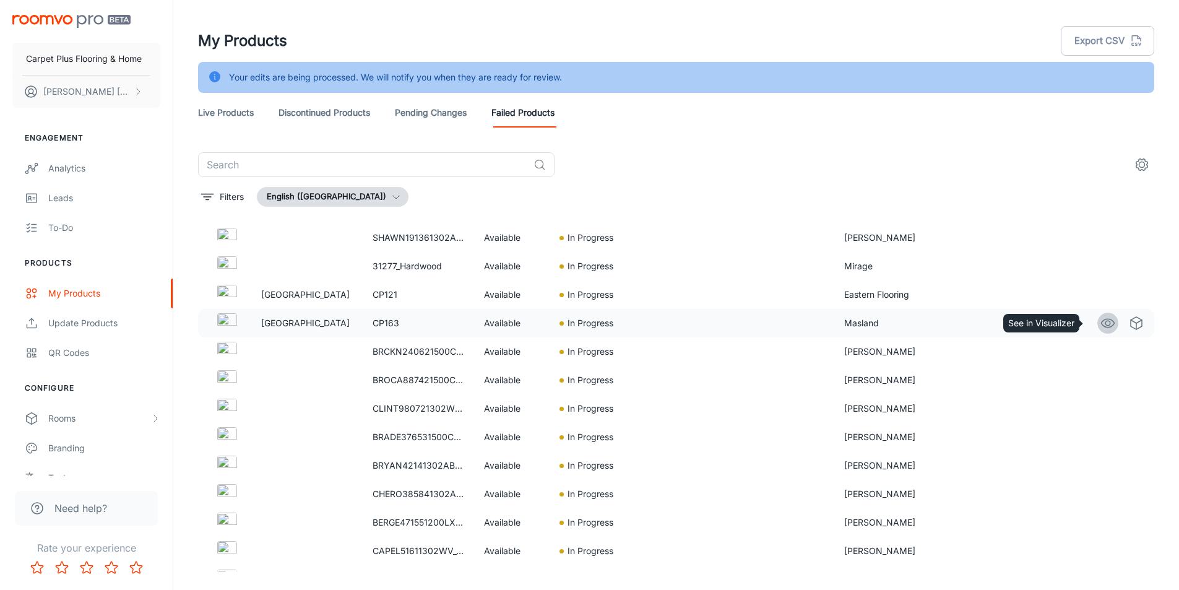
click at [1106, 324] on link "See in Visualizer" at bounding box center [1107, 322] width 21 height 21
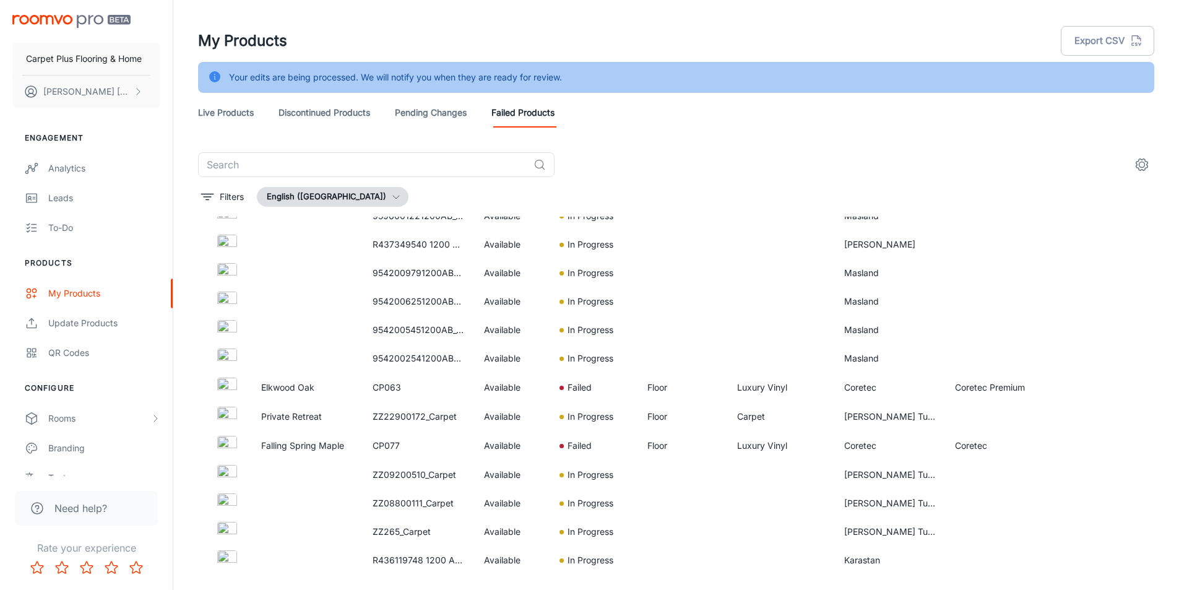
scroll to position [4215, 0]
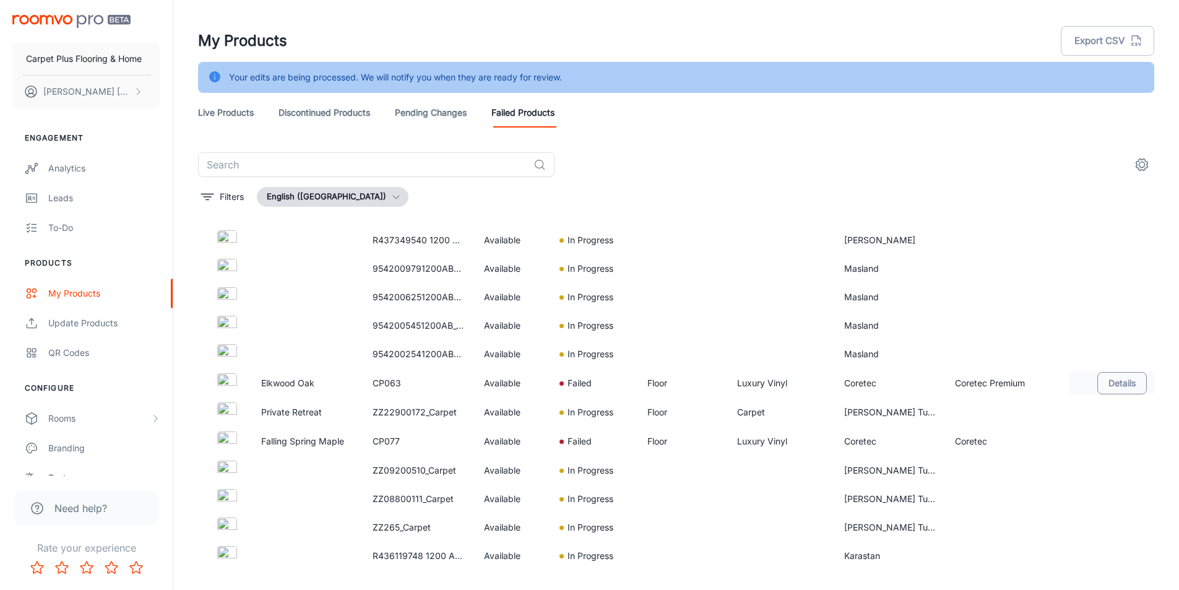
click at [1104, 384] on button "Details" at bounding box center [1122, 383] width 50 height 22
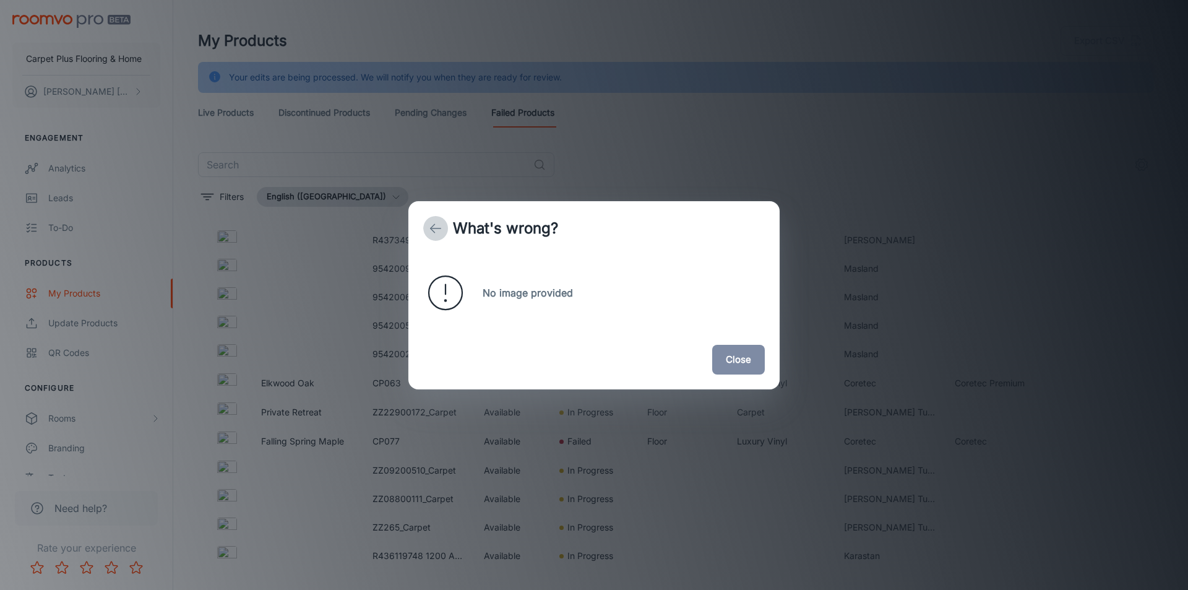
click at [435, 226] on icon "back" at bounding box center [435, 228] width 15 height 15
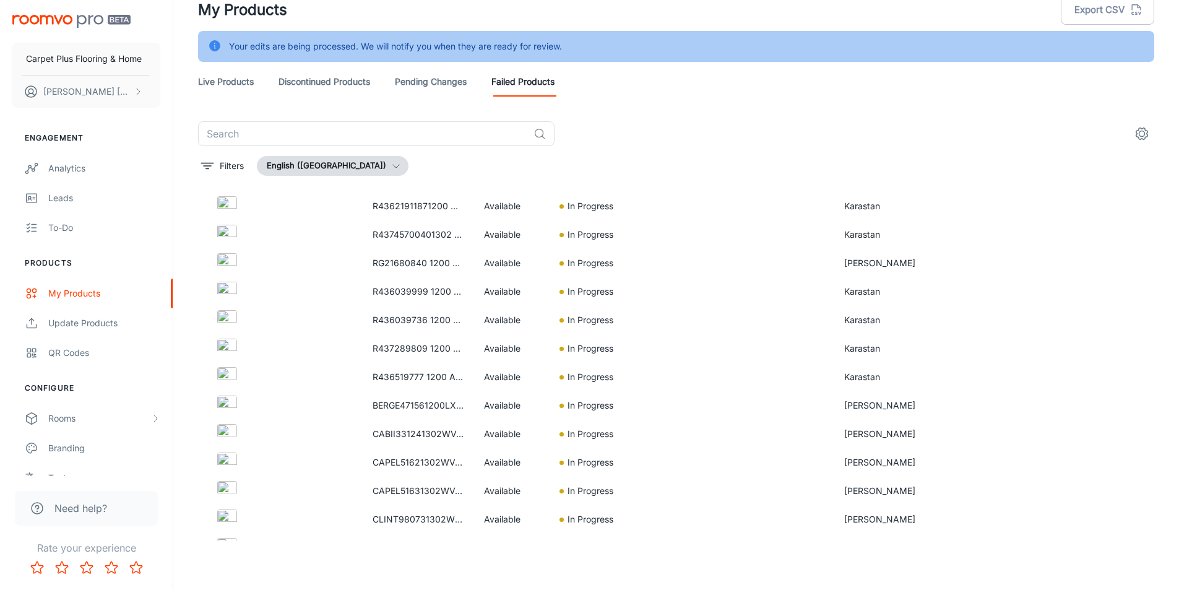
scroll to position [0, 0]
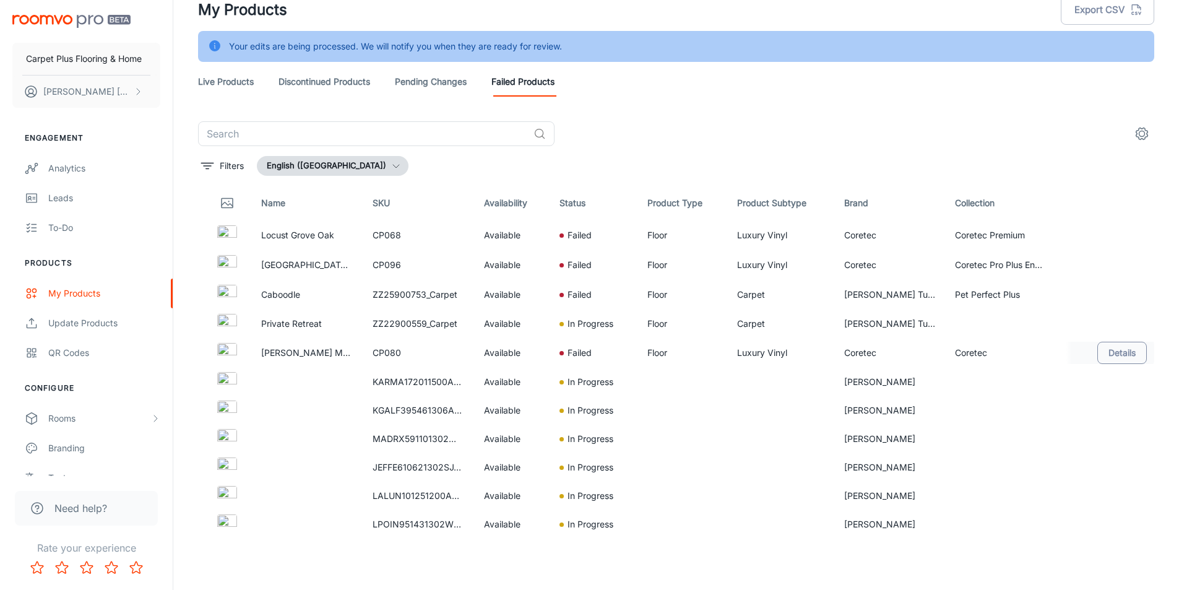
click at [1114, 350] on button "Details" at bounding box center [1122, 353] width 50 height 22
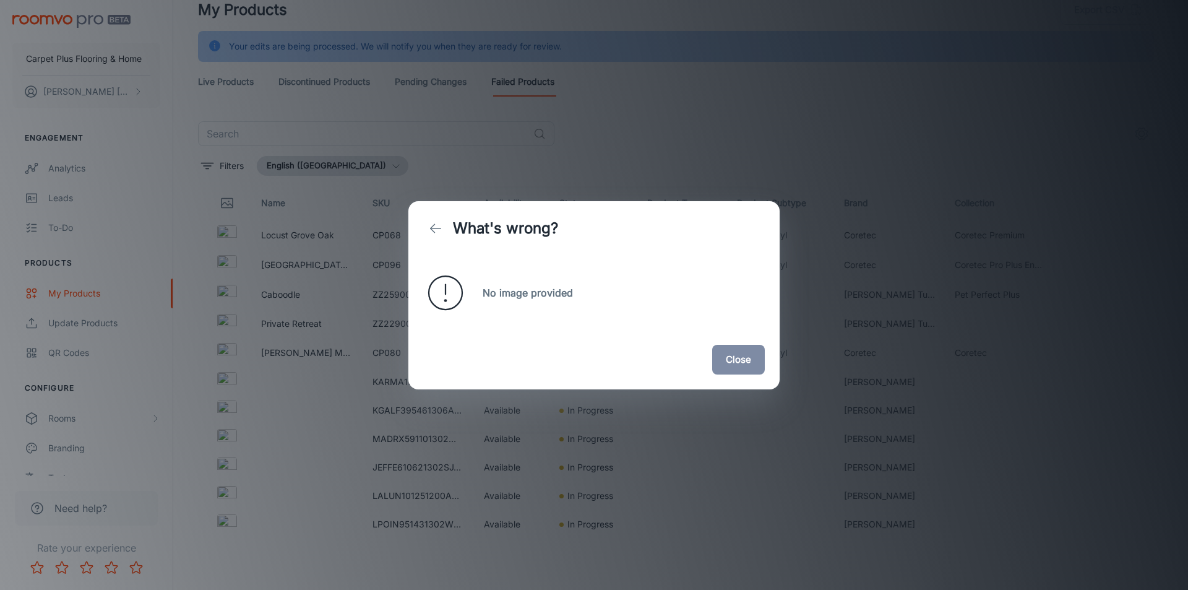
click at [428, 226] on icon "back" at bounding box center [435, 228] width 15 height 15
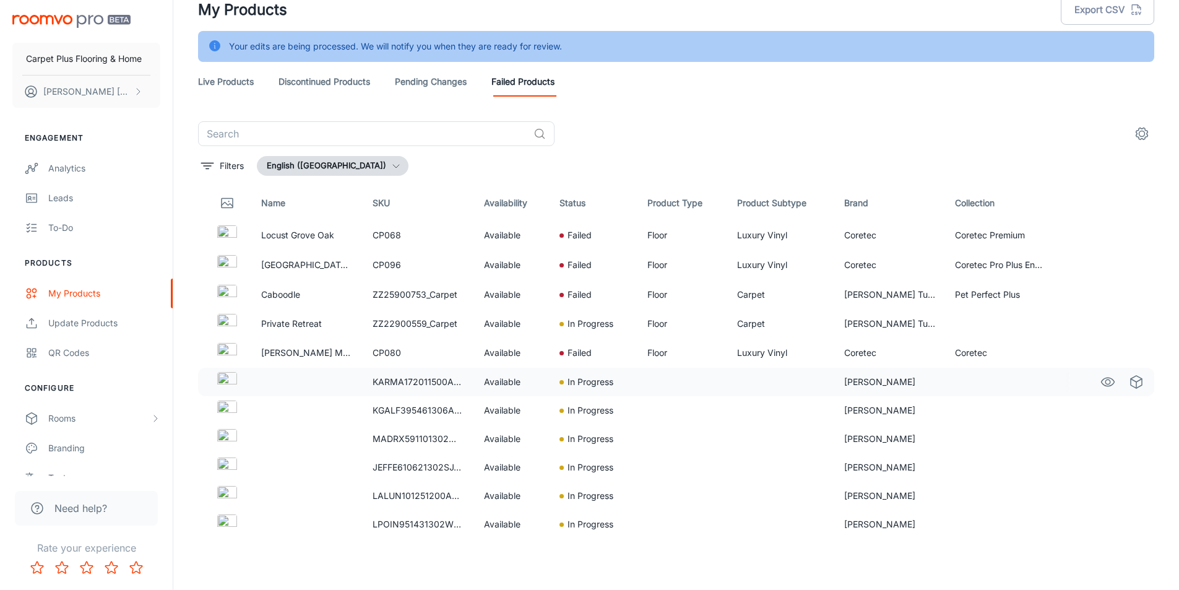
click at [613, 386] on div "In Progress" at bounding box center [593, 382] width 69 height 14
click at [228, 381] on img at bounding box center [227, 382] width 20 height 20
click at [215, 92] on link "Live Products" at bounding box center [226, 82] width 56 height 30
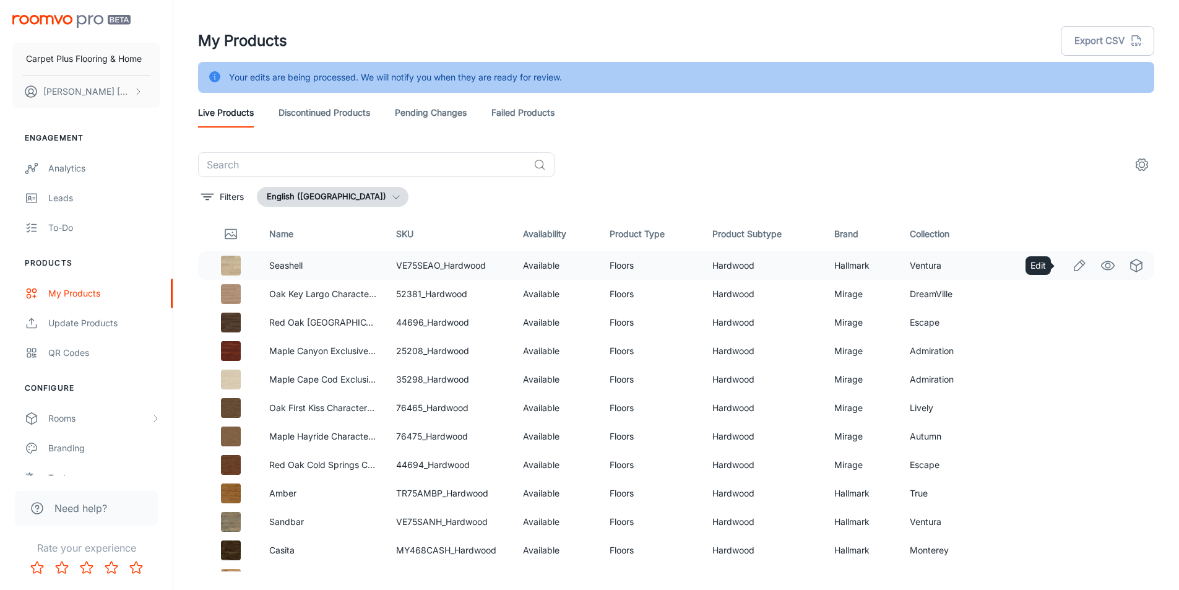
click at [1072, 270] on icon "Edit" at bounding box center [1079, 265] width 15 height 15
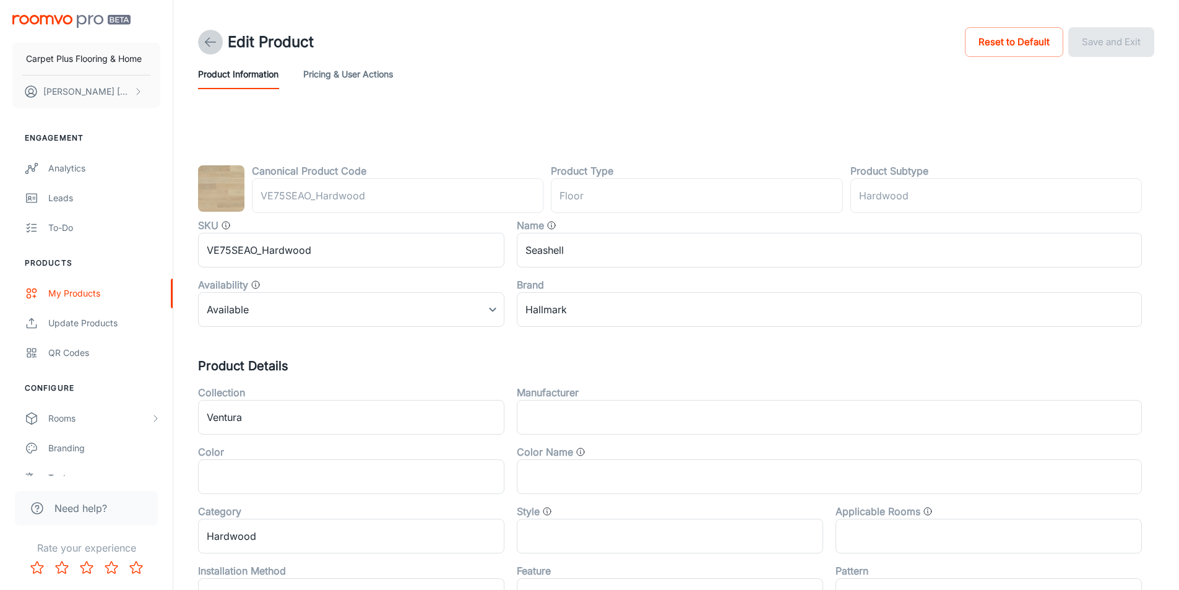
click at [207, 43] on icon at bounding box center [210, 42] width 15 height 15
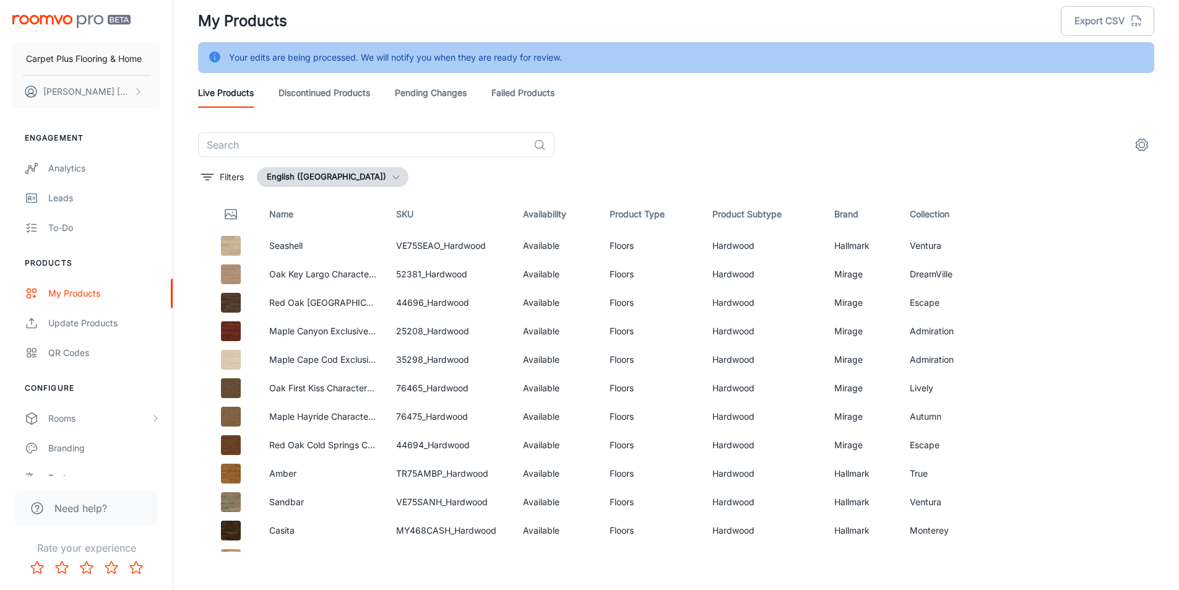
scroll to position [31, 0]
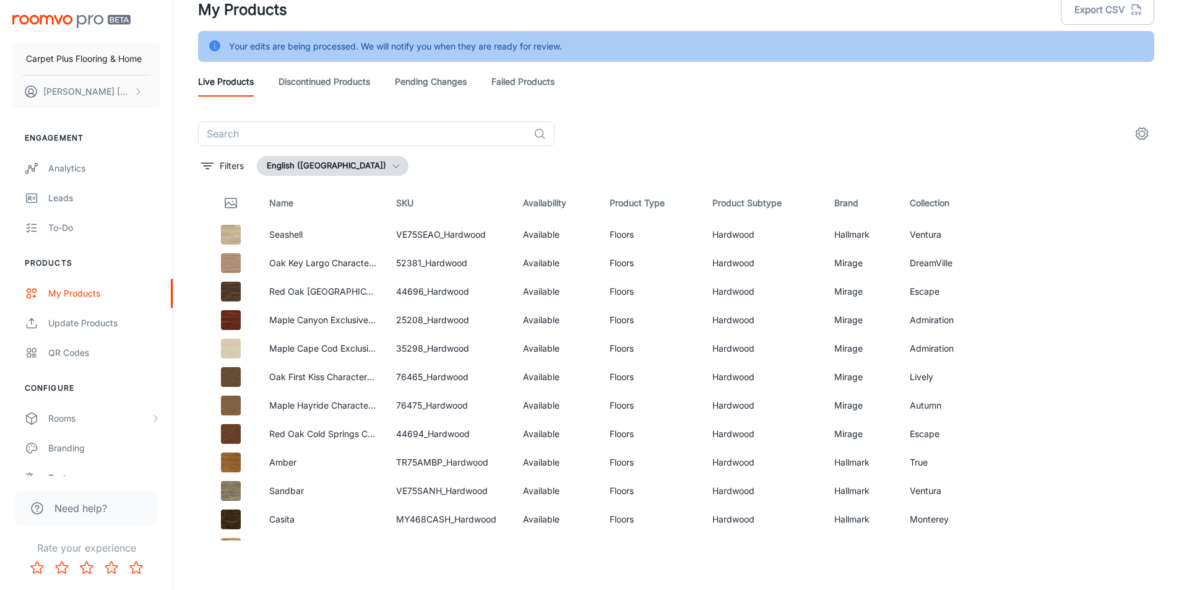
click at [620, 106] on header "My Products Export CSV Your edits are being processed. We will notify you when …" at bounding box center [676, 45] width 986 height 152
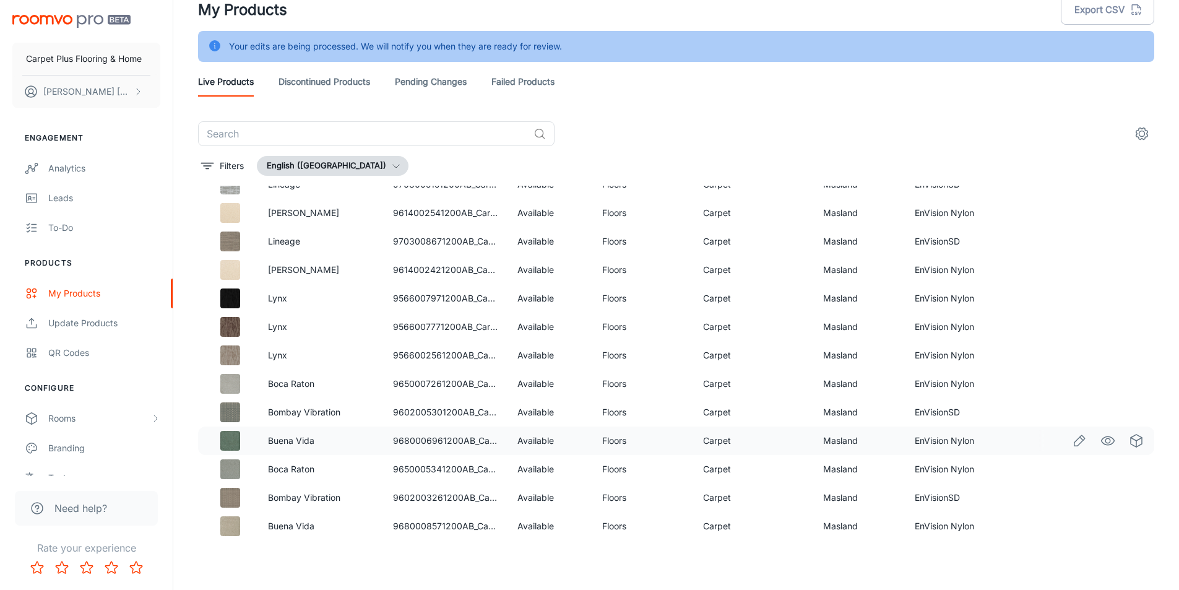
scroll to position [4915, 0]
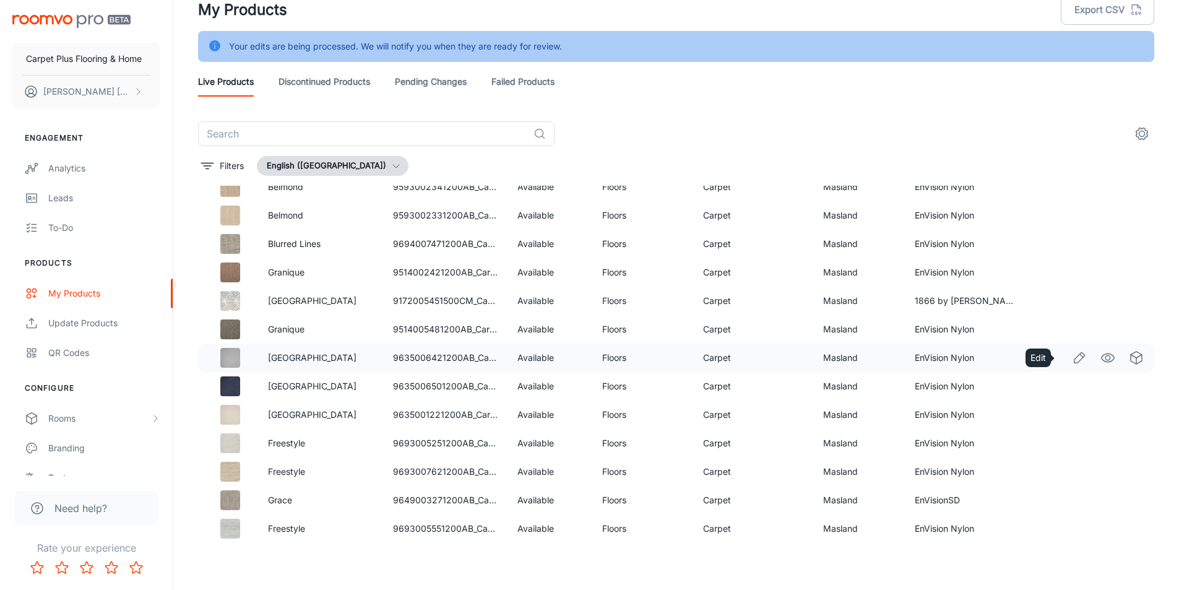
click at [1072, 358] on icon "Edit" at bounding box center [1079, 357] width 15 height 15
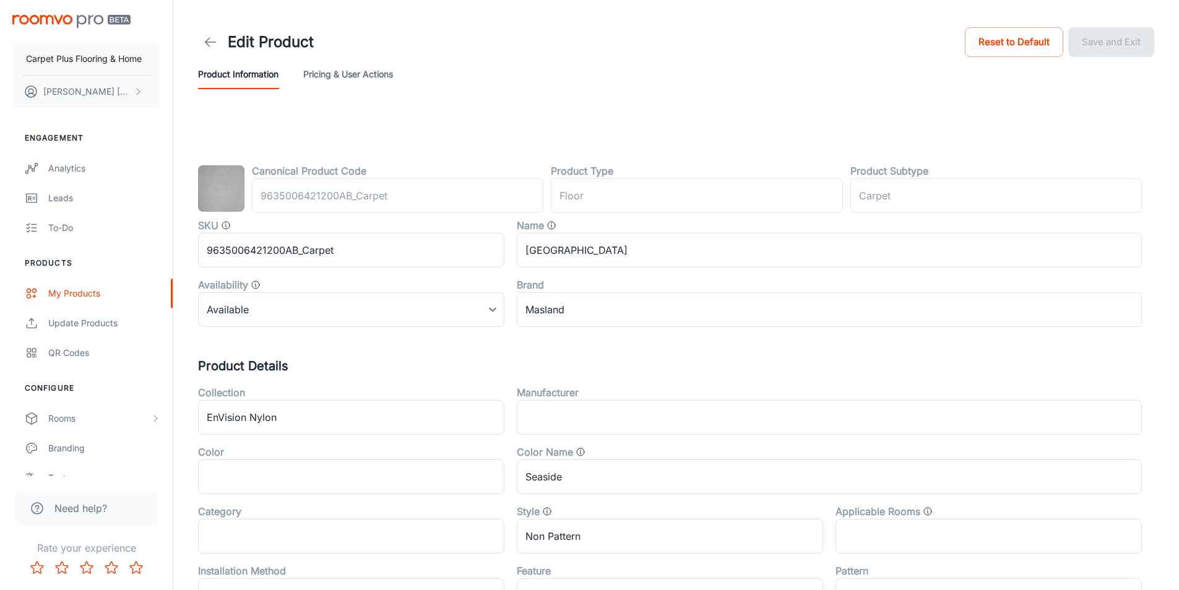
click at [210, 41] on icon at bounding box center [210, 42] width 15 height 15
